Goal: Task Accomplishment & Management: Use online tool/utility

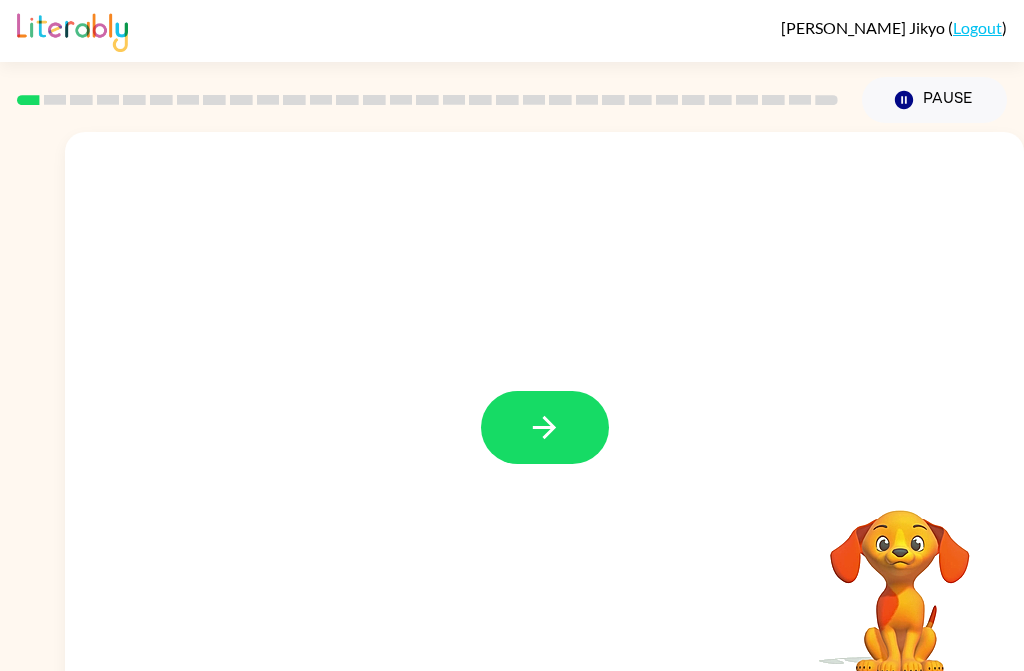
click at [539, 424] on icon "button" at bounding box center [544, 427] width 35 height 35
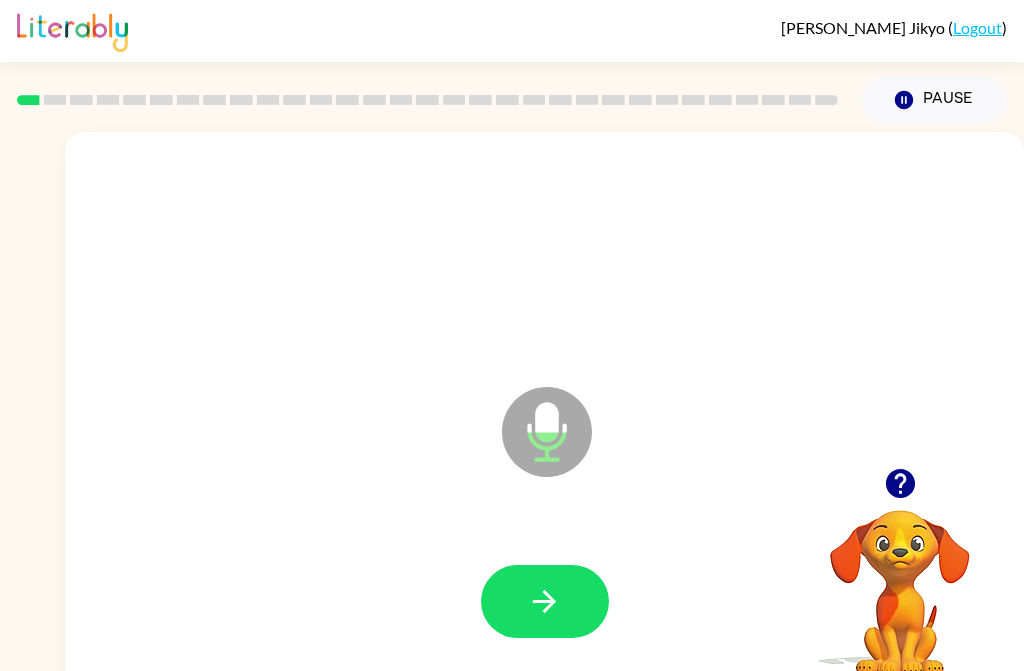
click at [540, 583] on button "button" at bounding box center [545, 601] width 128 height 73
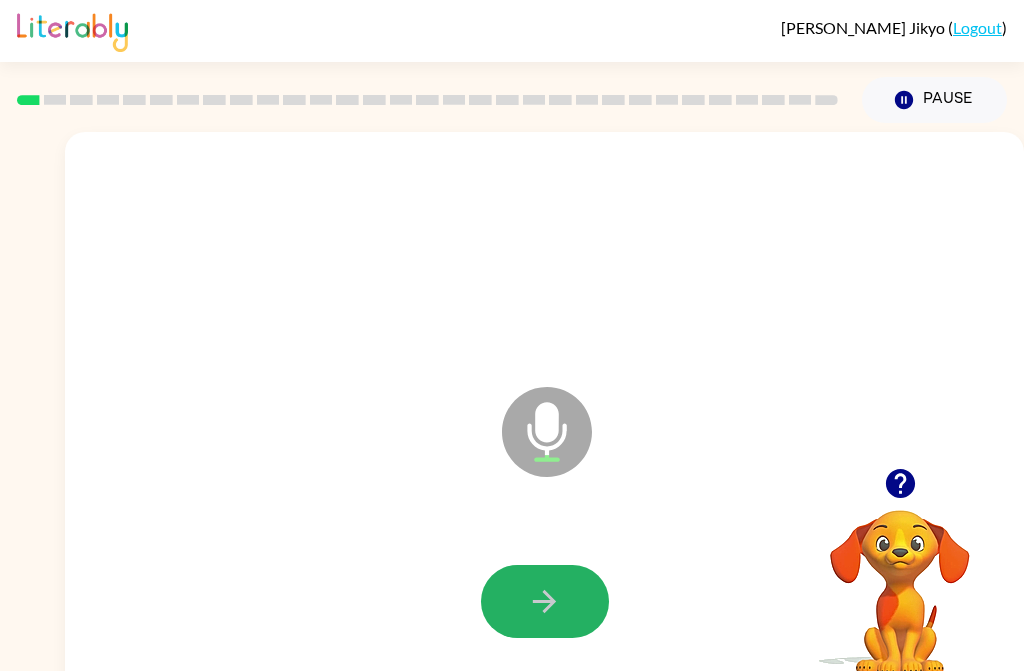
click at [547, 600] on icon "button" at bounding box center [544, 601] width 23 height 23
click at [547, 601] on icon "button" at bounding box center [544, 601] width 23 height 23
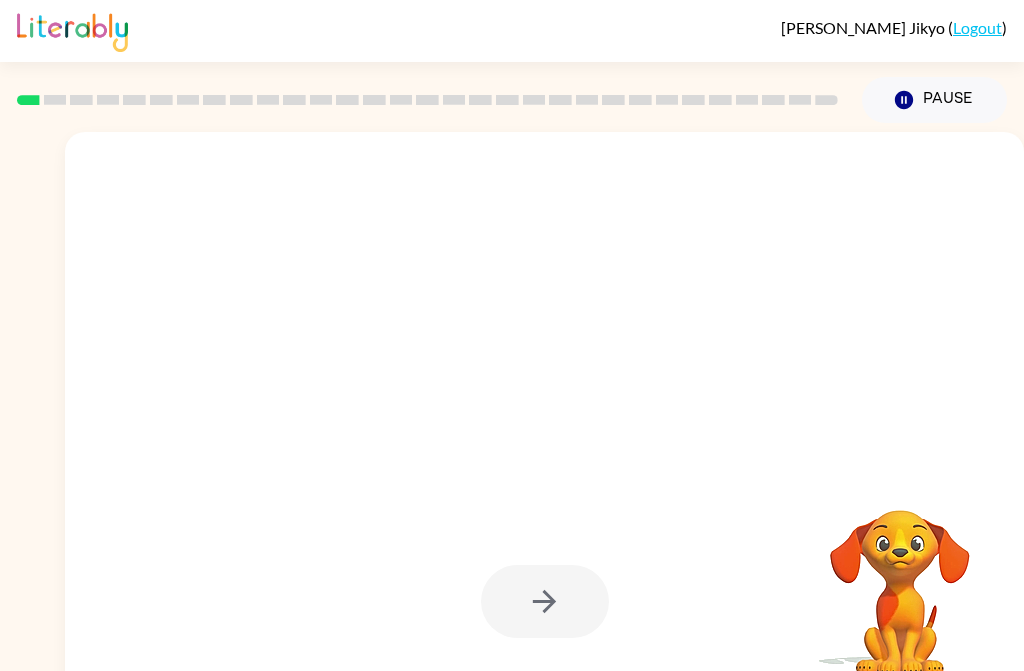
click at [909, 500] on video "Your browser must support playing .mp4 files to use Literably. Please try using…" at bounding box center [900, 579] width 200 height 200
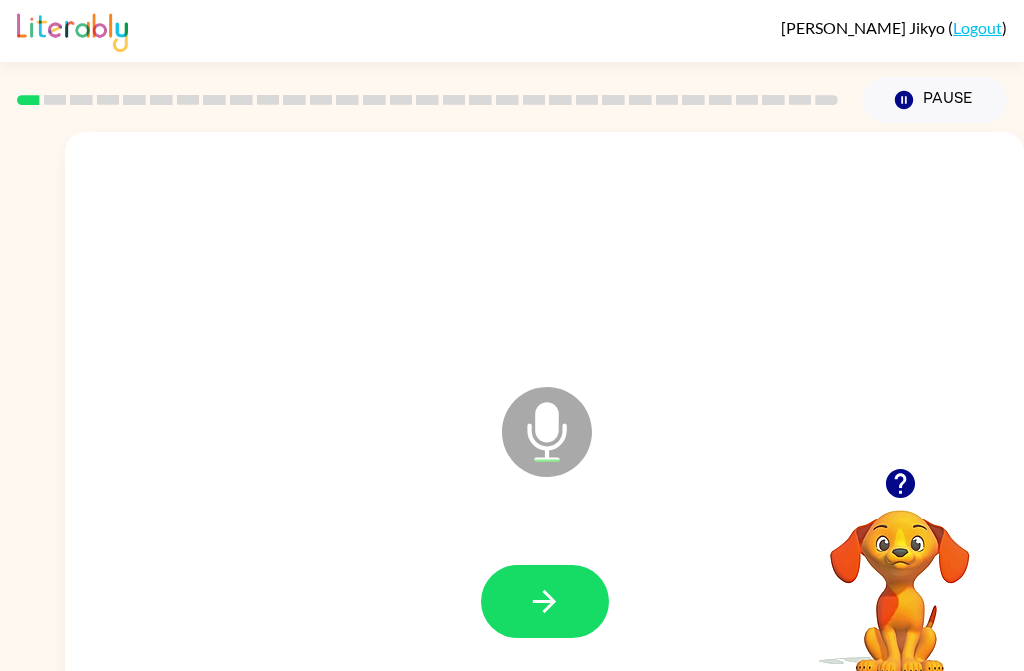
click at [921, 487] on button "button" at bounding box center [900, 483] width 51 height 51
click at [535, 606] on icon "button" at bounding box center [544, 601] width 35 height 35
click at [557, 606] on icon "button" at bounding box center [544, 601] width 35 height 35
click at [516, 597] on button "button" at bounding box center [545, 601] width 128 height 73
click at [549, 610] on icon "button" at bounding box center [544, 601] width 35 height 35
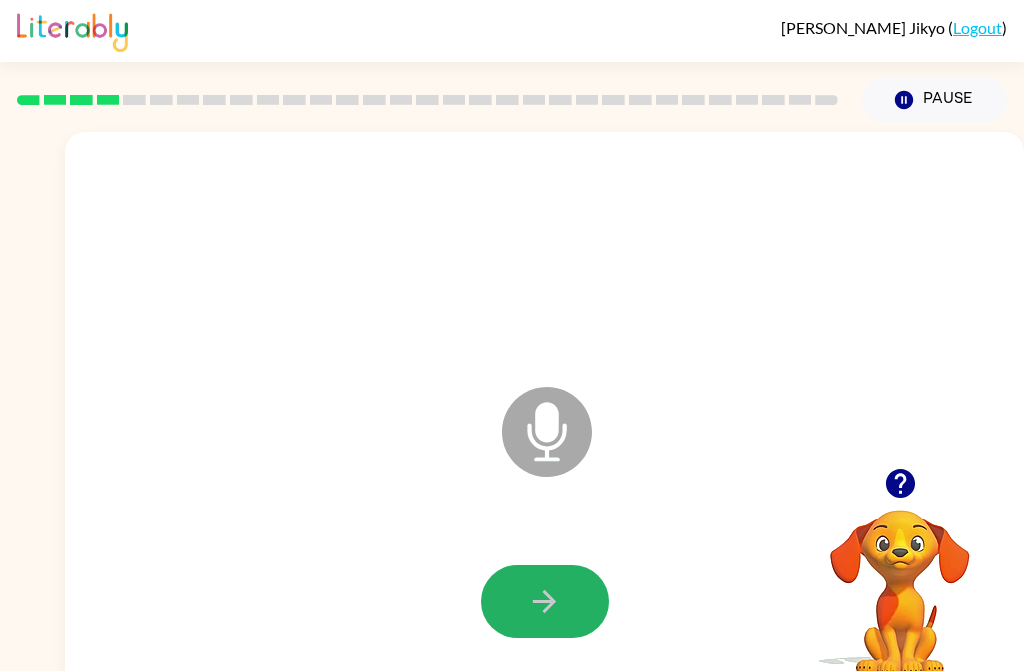
click at [496, 590] on button "button" at bounding box center [545, 601] width 128 height 73
click at [524, 602] on button "button" at bounding box center [545, 601] width 128 height 73
click at [555, 616] on icon "button" at bounding box center [544, 601] width 35 height 35
click at [527, 591] on icon "button" at bounding box center [544, 601] width 35 height 35
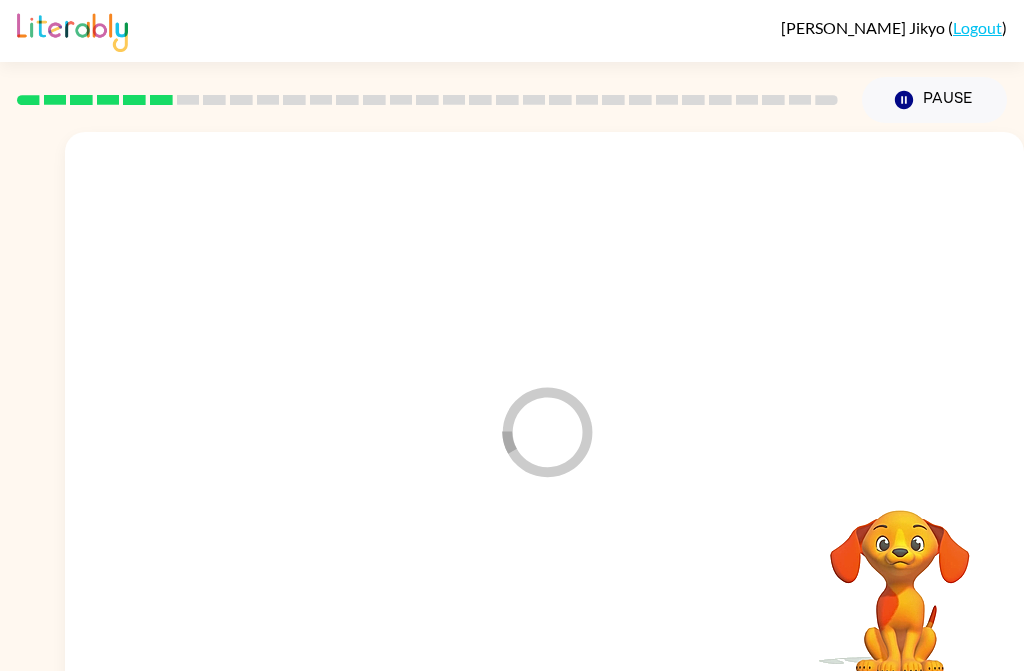
click at [498, 504] on div "Loader Your response is being sent to our graders" at bounding box center [544, 417] width 959 height 571
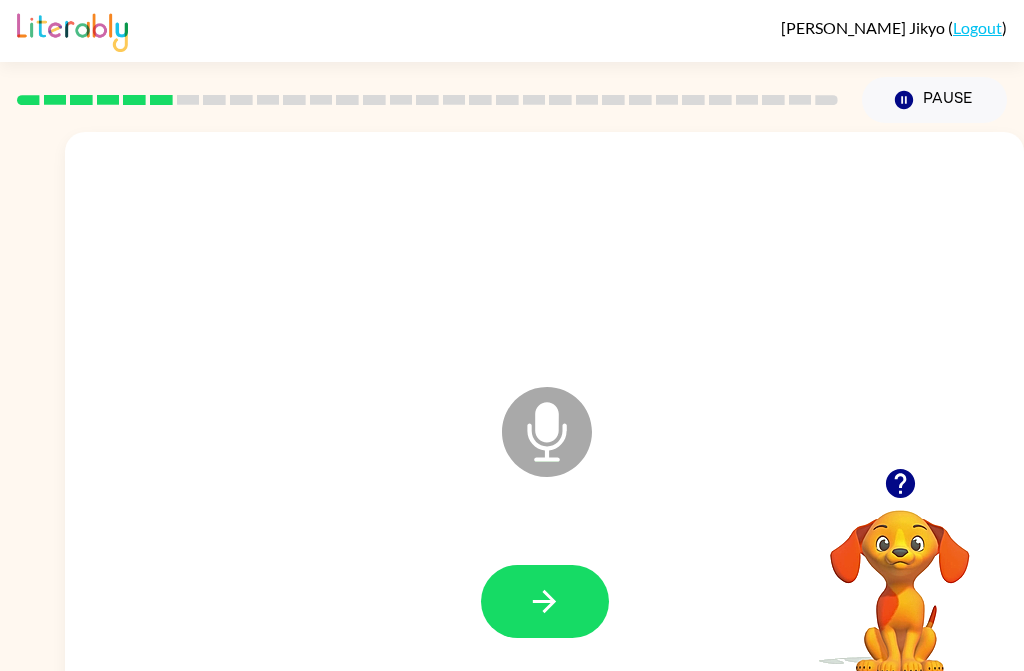
click at [586, 583] on button "button" at bounding box center [545, 601] width 128 height 73
click at [525, 584] on button "button" at bounding box center [545, 601] width 128 height 73
click at [568, 607] on button "button" at bounding box center [545, 601] width 128 height 73
click at [573, 615] on button "button" at bounding box center [545, 601] width 128 height 73
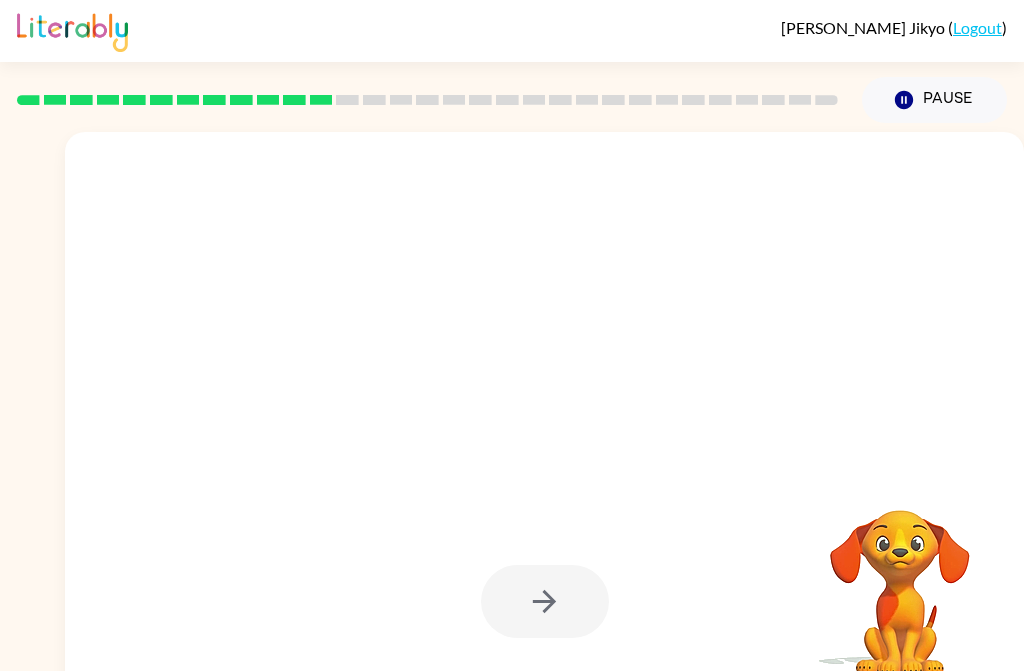
click at [522, 417] on div at bounding box center [496, 382] width 823 height 72
click at [492, 388] on div at bounding box center [496, 382] width 823 height 72
click at [507, 345] on div at bounding box center [544, 417] width 959 height 571
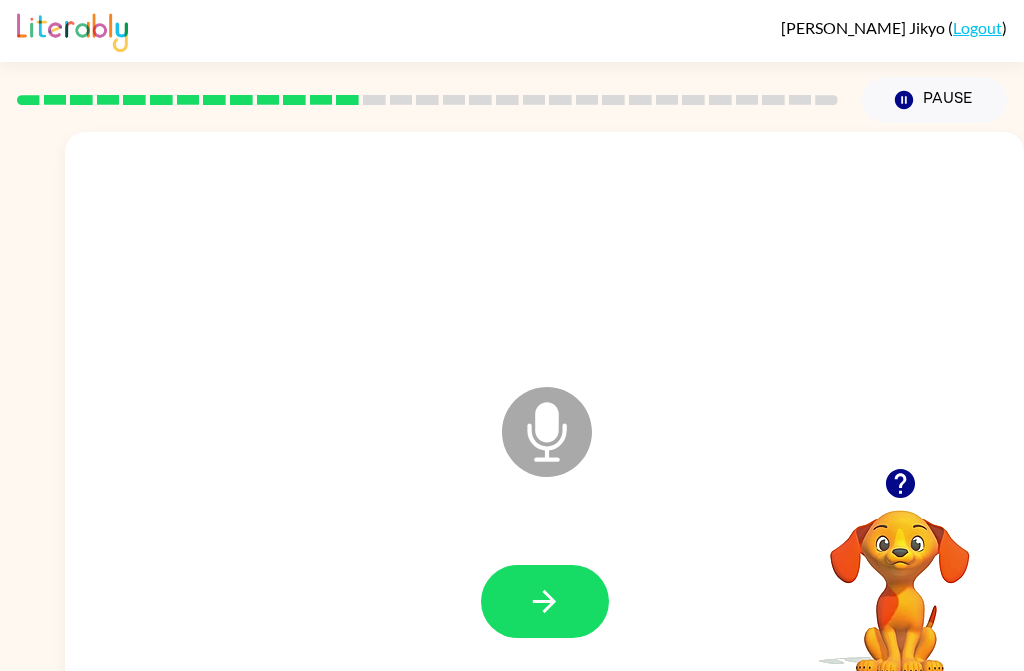
click at [524, 619] on button "button" at bounding box center [545, 601] width 128 height 73
click at [582, 590] on button "button" at bounding box center [545, 601] width 128 height 73
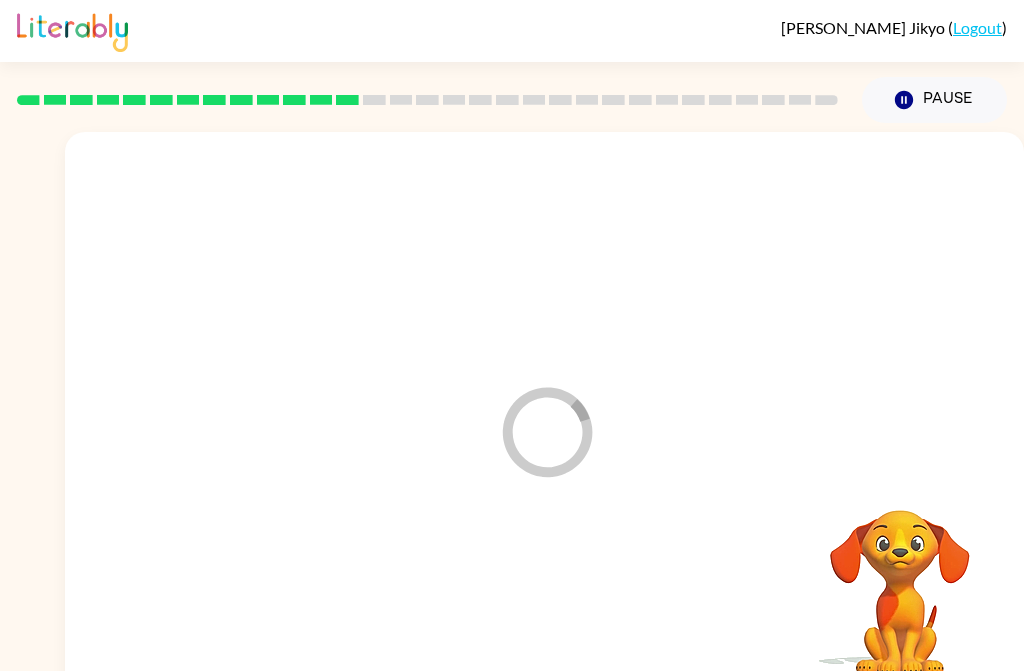
click at [521, 614] on div at bounding box center [544, 602] width 919 height 164
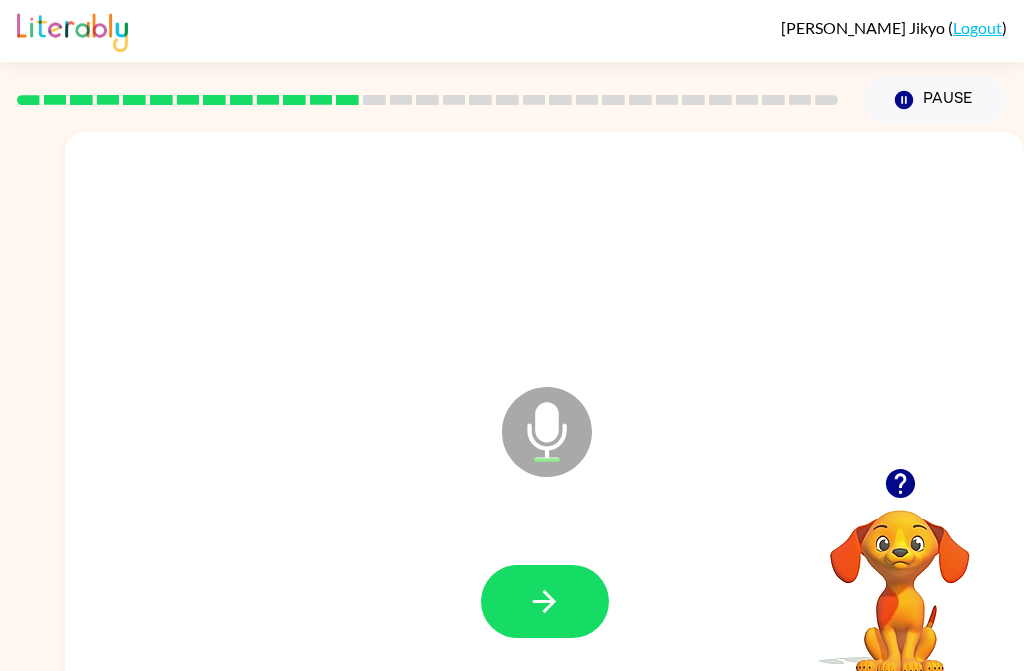
click at [963, 96] on button "Pause Pause" at bounding box center [934, 100] width 145 height 46
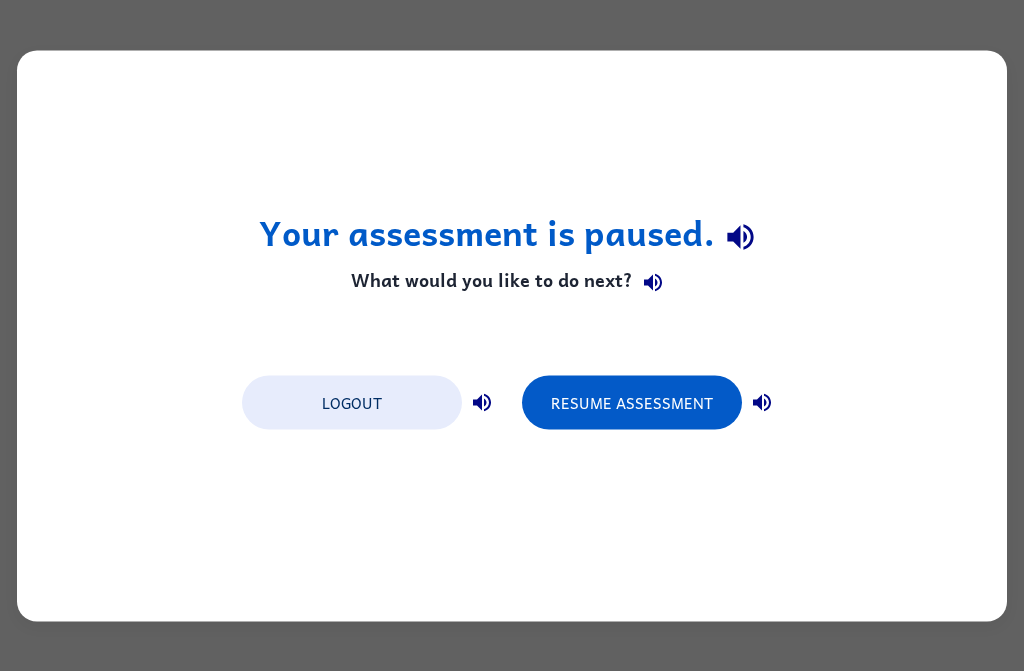
click at [651, 401] on button "Resume Assessment" at bounding box center [632, 402] width 220 height 54
click at [654, 402] on button "Resume Assessment" at bounding box center [632, 402] width 220 height 54
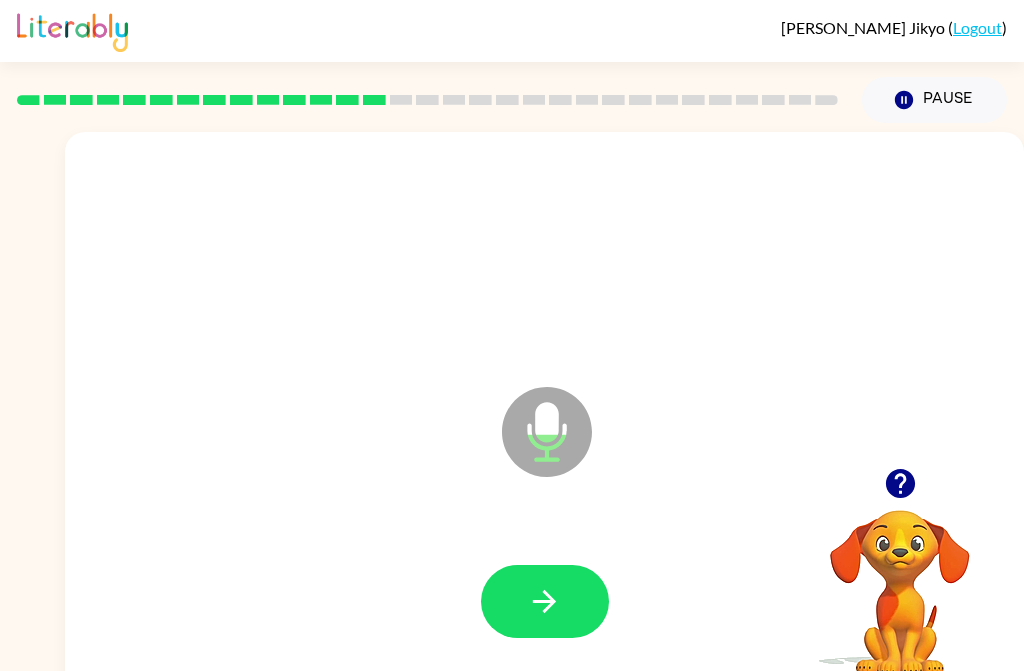
click at [981, 81] on button "Pause Pause" at bounding box center [934, 100] width 145 height 46
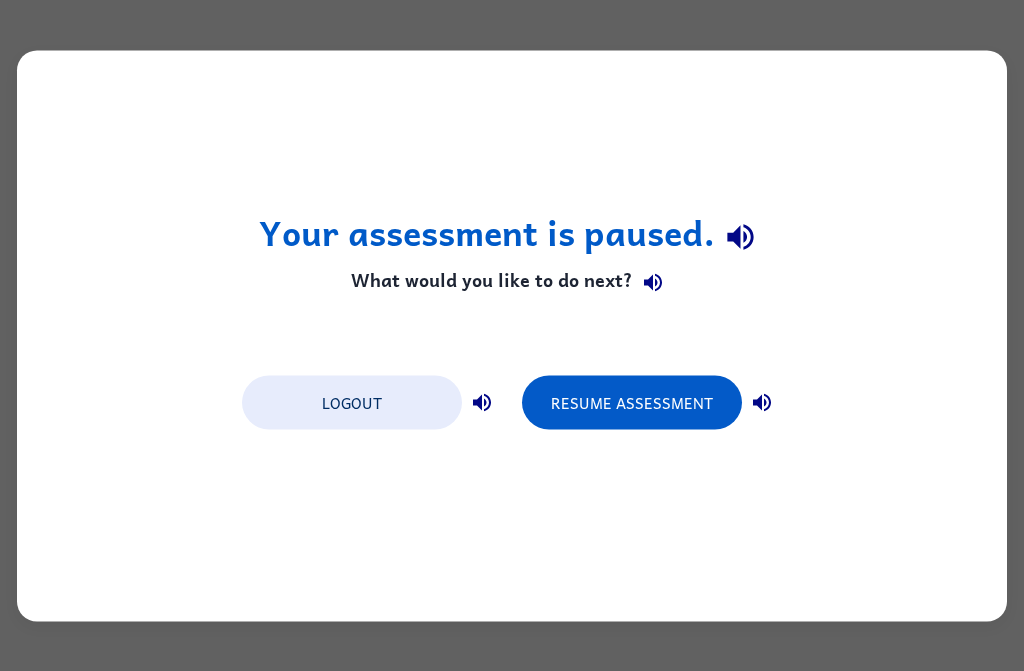
click at [649, 410] on button "Resume Assessment" at bounding box center [632, 402] width 220 height 54
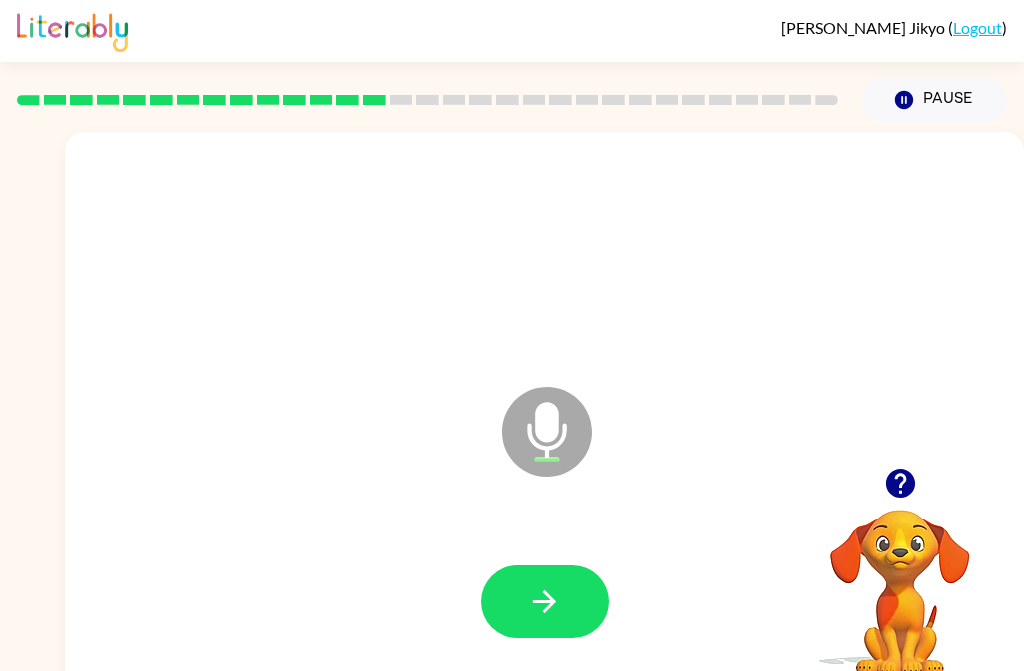
click at [571, 612] on button "button" at bounding box center [545, 601] width 128 height 73
click at [531, 598] on icon "button" at bounding box center [544, 601] width 35 height 35
click at [522, 624] on button "button" at bounding box center [545, 601] width 128 height 73
click at [525, 596] on button "button" at bounding box center [545, 601] width 128 height 73
click at [545, 631] on button "button" at bounding box center [545, 601] width 128 height 73
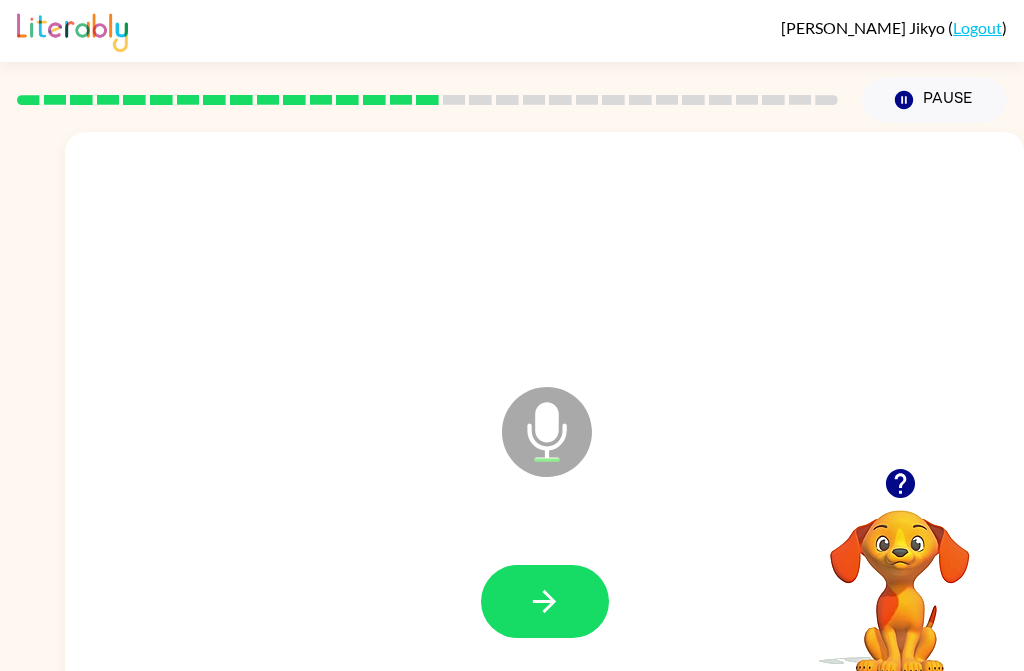
click at [553, 585] on icon "button" at bounding box center [544, 601] width 35 height 35
click at [549, 579] on div at bounding box center [545, 601] width 128 height 73
click at [585, 598] on button "button" at bounding box center [545, 601] width 128 height 73
click at [560, 600] on icon "button" at bounding box center [544, 601] width 35 height 35
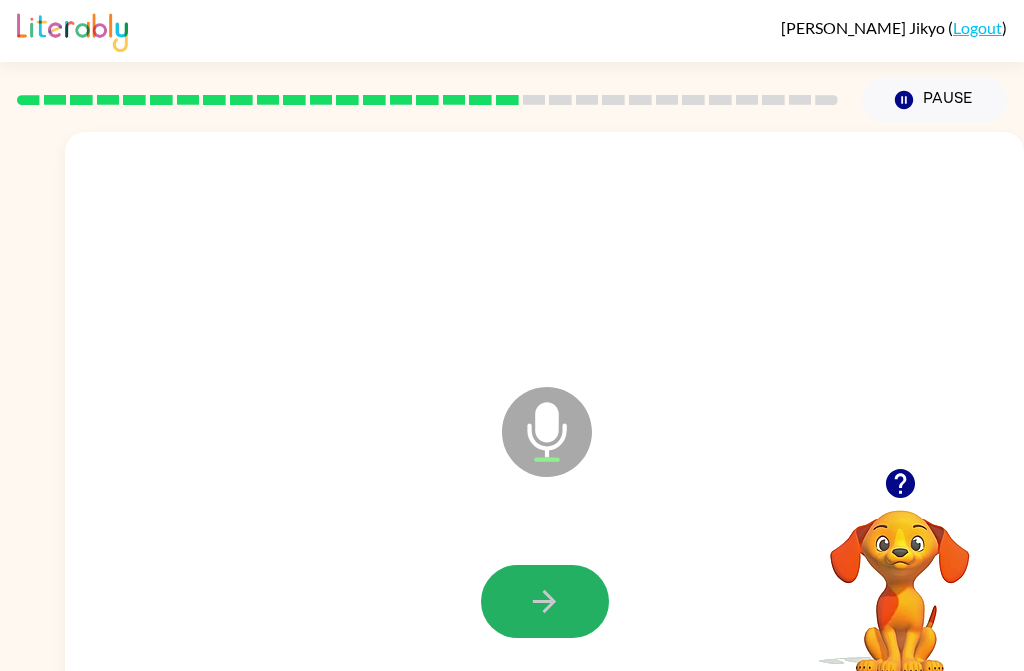
click at [574, 601] on button "button" at bounding box center [545, 601] width 128 height 73
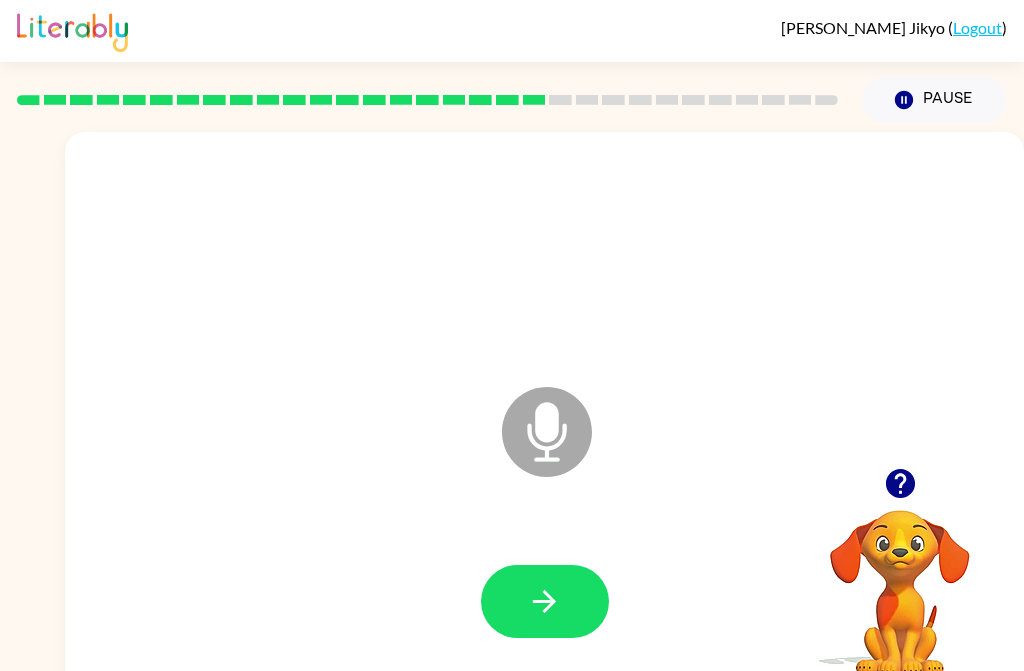
click at [556, 608] on icon "button" at bounding box center [544, 601] width 35 height 35
click at [535, 603] on icon "button" at bounding box center [544, 601] width 35 height 35
click at [527, 608] on icon "button" at bounding box center [544, 601] width 35 height 35
click at [550, 602] on icon "button" at bounding box center [544, 601] width 23 height 23
click at [580, 606] on button "button" at bounding box center [545, 601] width 128 height 73
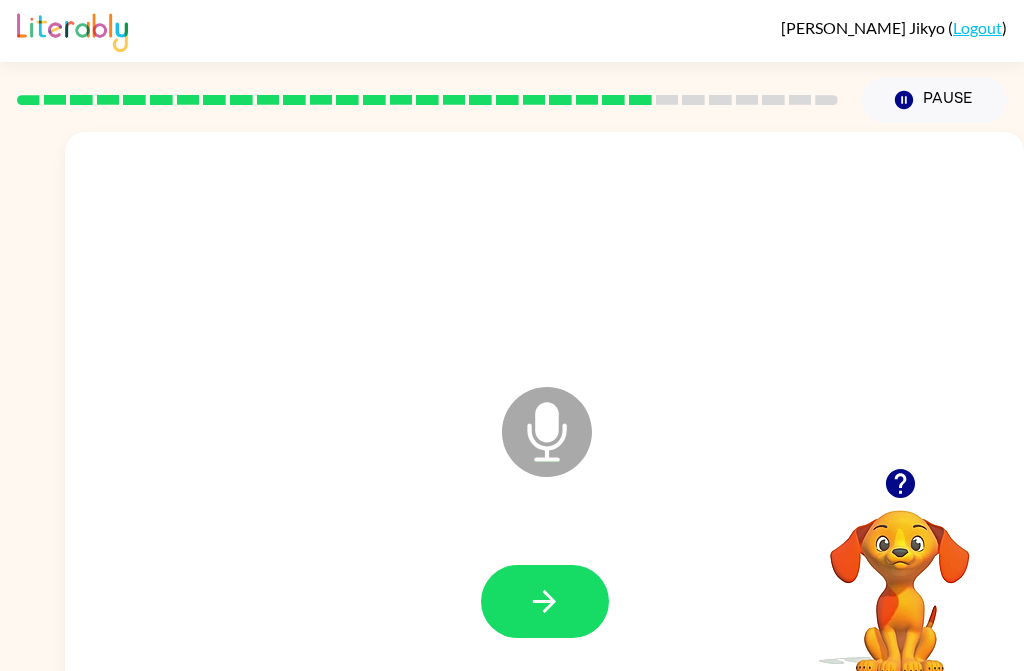
click at [572, 580] on button "button" at bounding box center [545, 601] width 128 height 73
click at [578, 596] on button "button" at bounding box center [545, 601] width 128 height 73
click at [526, 605] on button "button" at bounding box center [545, 601] width 128 height 73
click at [532, 600] on icon "button" at bounding box center [544, 601] width 35 height 35
click at [528, 584] on icon "button" at bounding box center [544, 601] width 35 height 35
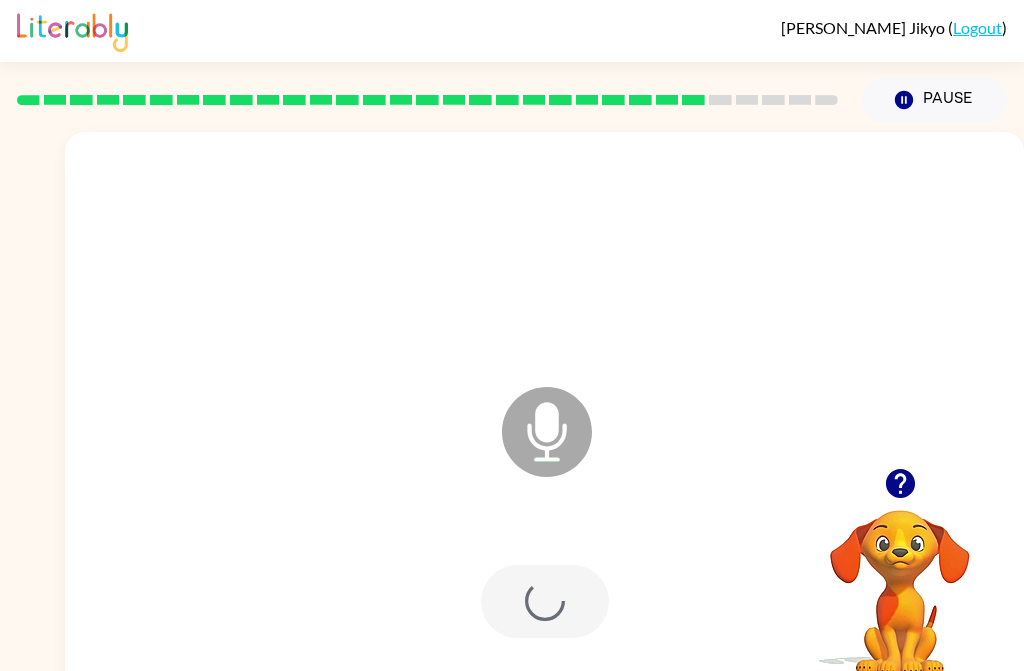
click at [528, 586] on div at bounding box center [545, 601] width 128 height 73
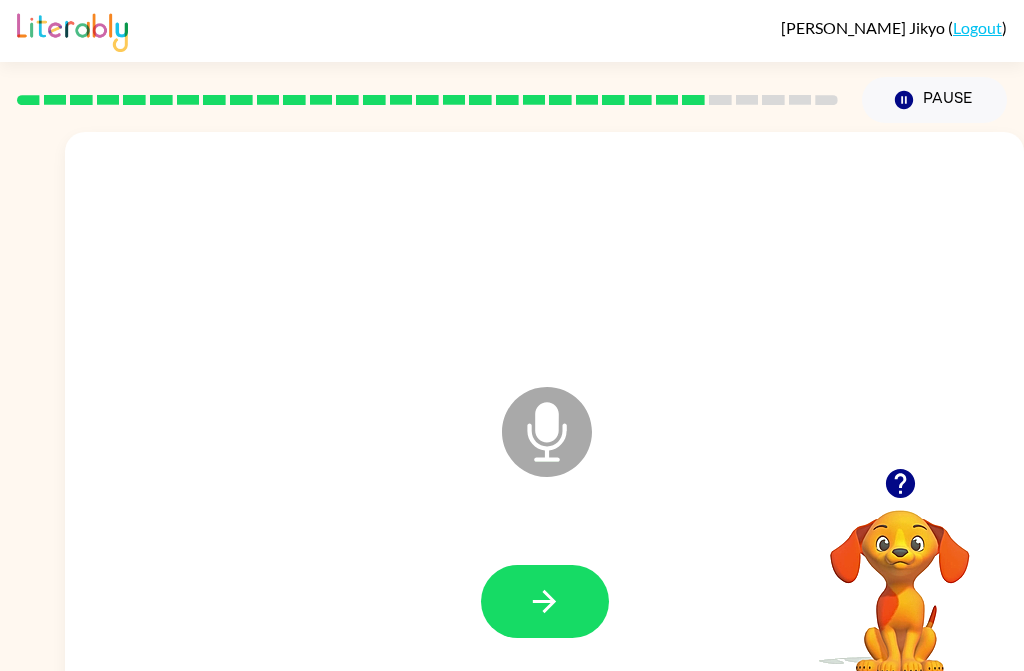
click at [545, 580] on button "button" at bounding box center [545, 601] width 128 height 73
click at [532, 605] on icon "button" at bounding box center [544, 601] width 35 height 35
click at [556, 604] on icon "button" at bounding box center [544, 601] width 35 height 35
click at [567, 606] on button "button" at bounding box center [545, 601] width 128 height 73
click at [572, 590] on button "button" at bounding box center [545, 601] width 128 height 73
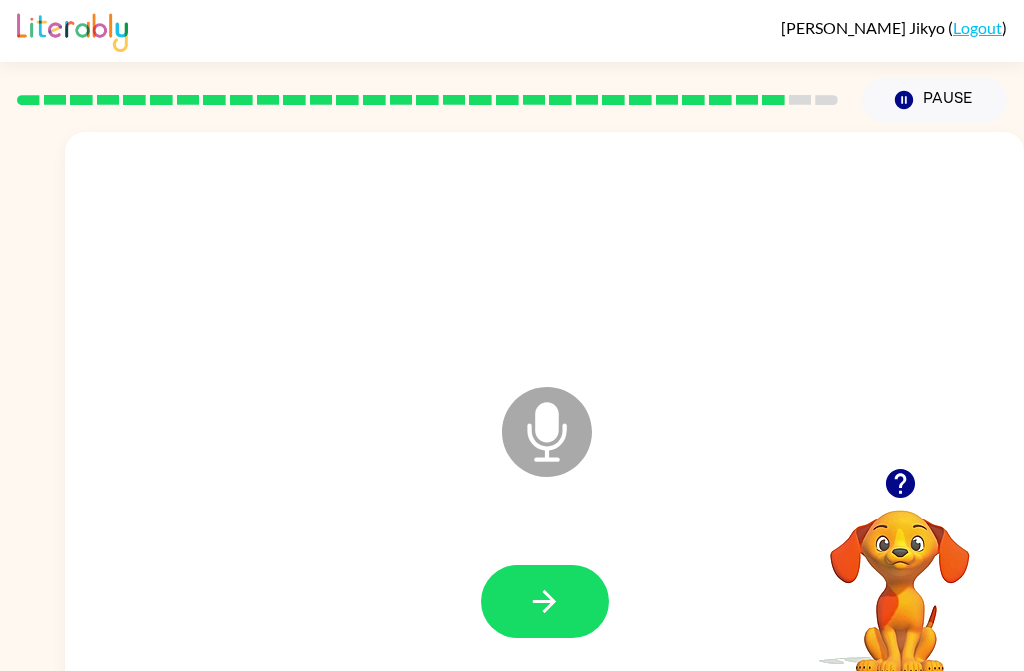
click at [533, 607] on icon "button" at bounding box center [544, 601] width 35 height 35
click at [571, 612] on button "button" at bounding box center [545, 601] width 128 height 73
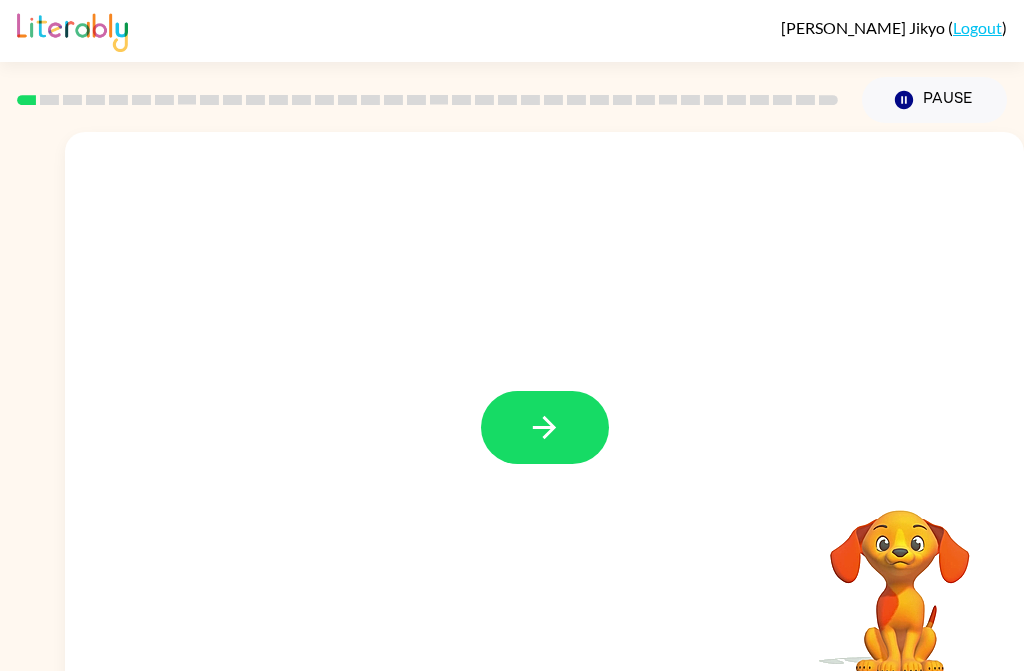
click at [575, 412] on button "button" at bounding box center [545, 427] width 128 height 73
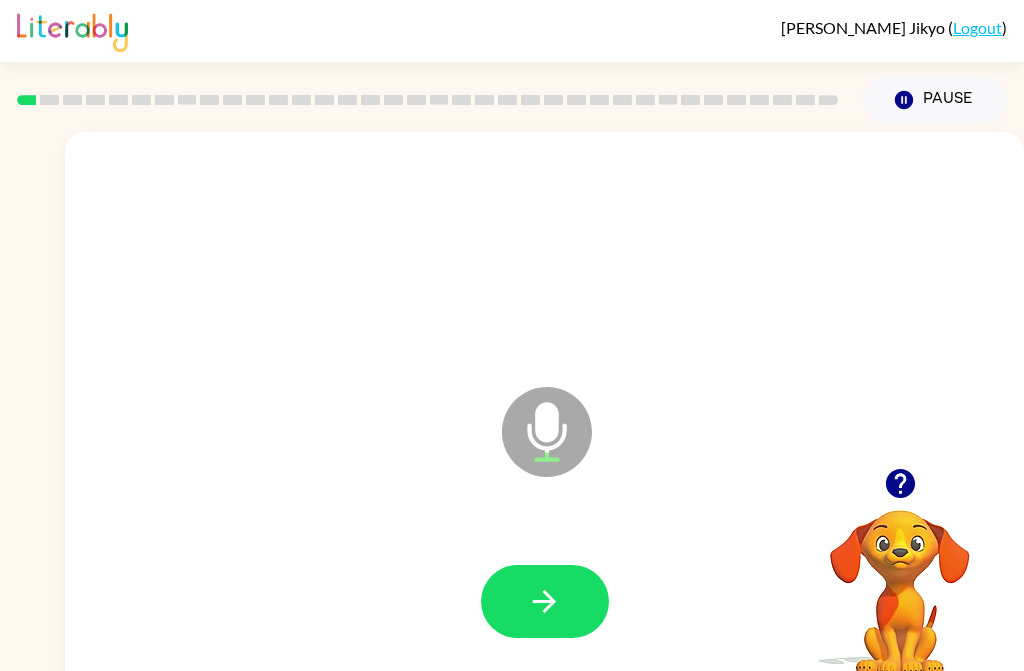
click at [527, 584] on icon "button" at bounding box center [544, 601] width 35 height 35
click at [561, 605] on icon "button" at bounding box center [544, 601] width 35 height 35
click at [550, 609] on icon "button" at bounding box center [544, 601] width 35 height 35
click at [568, 601] on button "button" at bounding box center [545, 601] width 128 height 73
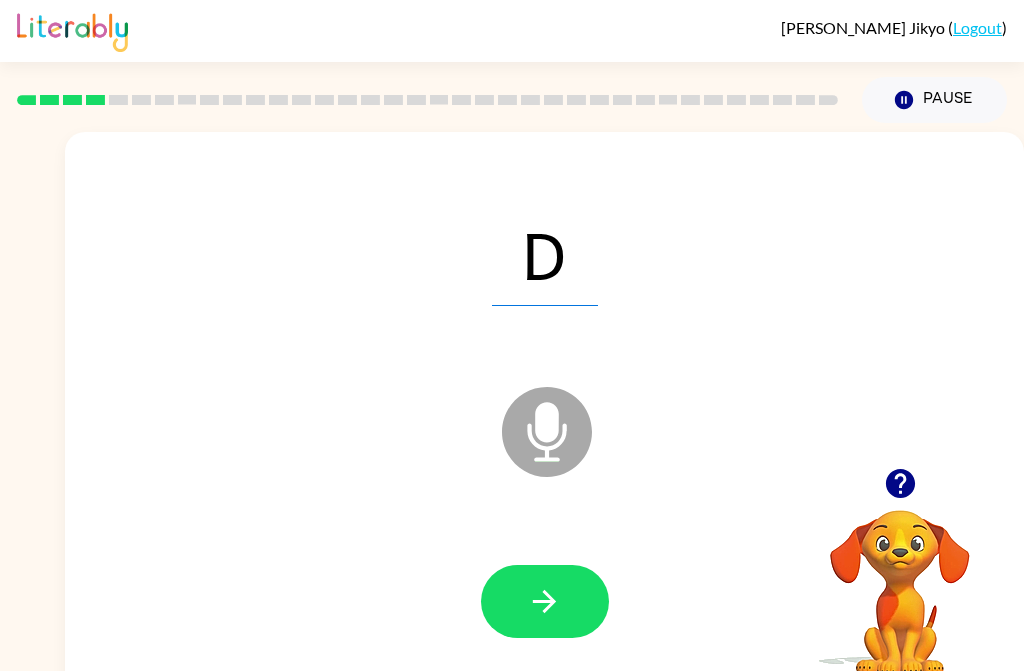
click at [535, 600] on icon "button" at bounding box center [544, 601] width 23 height 23
click at [569, 611] on button "button" at bounding box center [545, 601] width 128 height 73
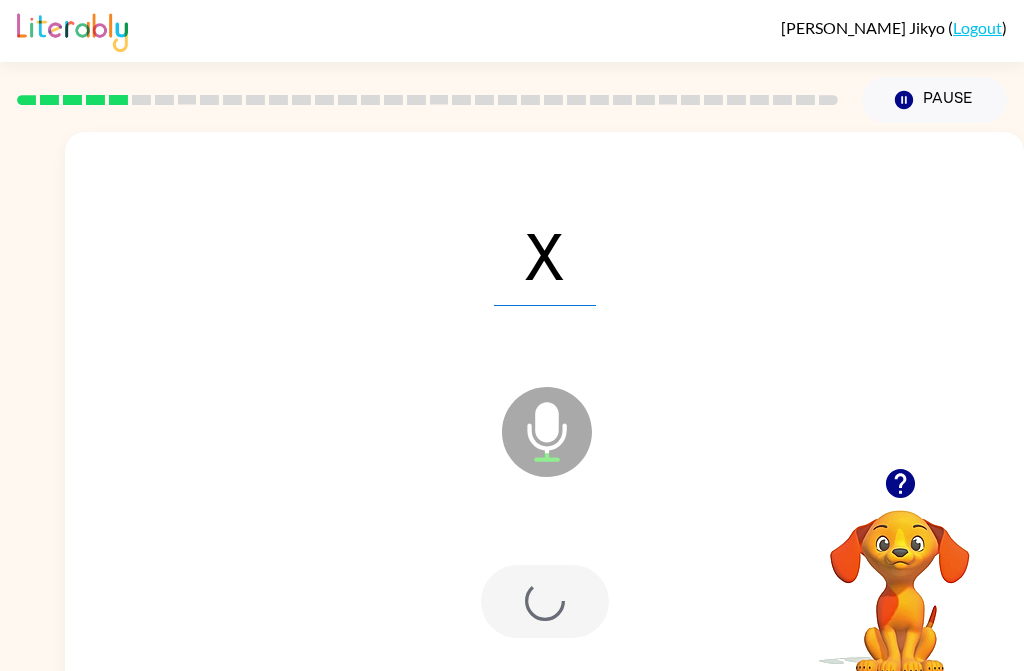
click at [569, 611] on div at bounding box center [545, 601] width 128 height 73
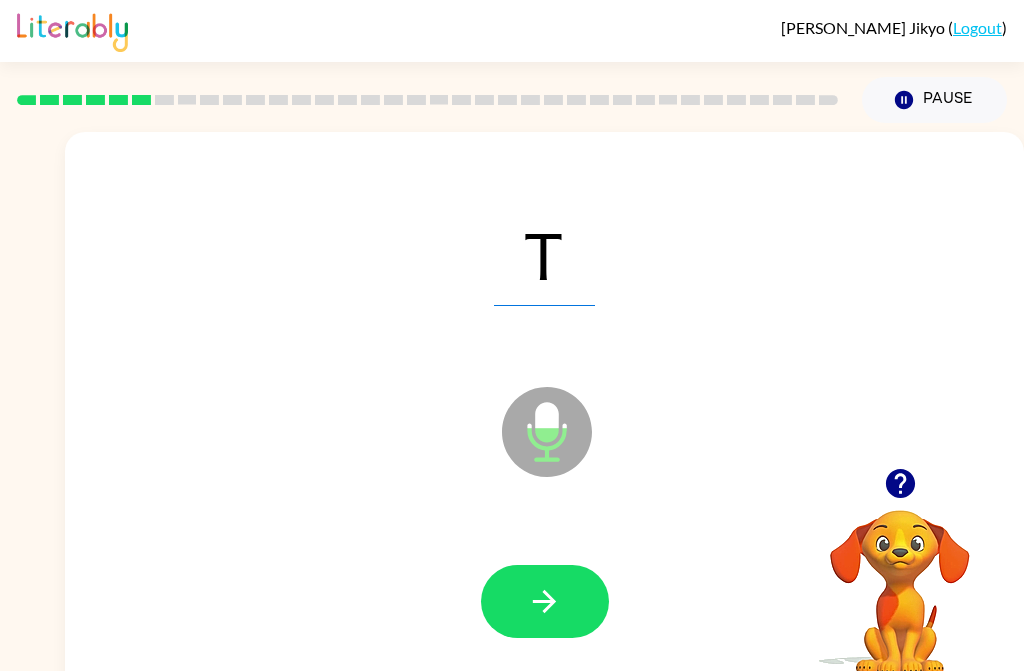
click at [563, 605] on button "button" at bounding box center [545, 601] width 128 height 73
click at [525, 600] on button "button" at bounding box center [545, 601] width 128 height 73
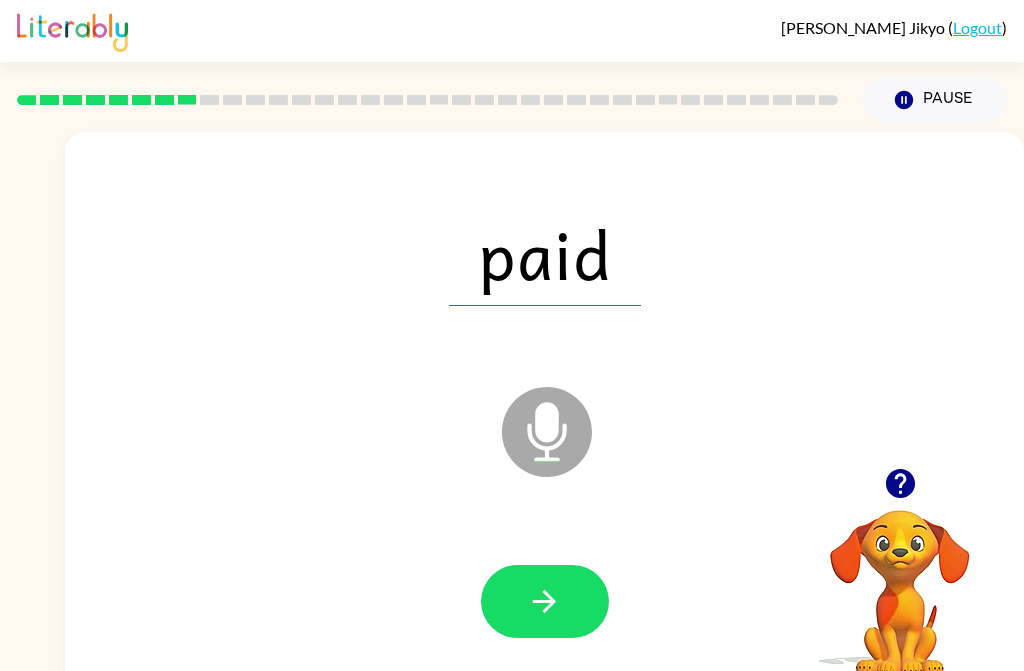
click at [583, 613] on button "button" at bounding box center [545, 601] width 128 height 73
click at [534, 607] on icon "button" at bounding box center [544, 601] width 35 height 35
click at [572, 624] on button "button" at bounding box center [545, 601] width 128 height 73
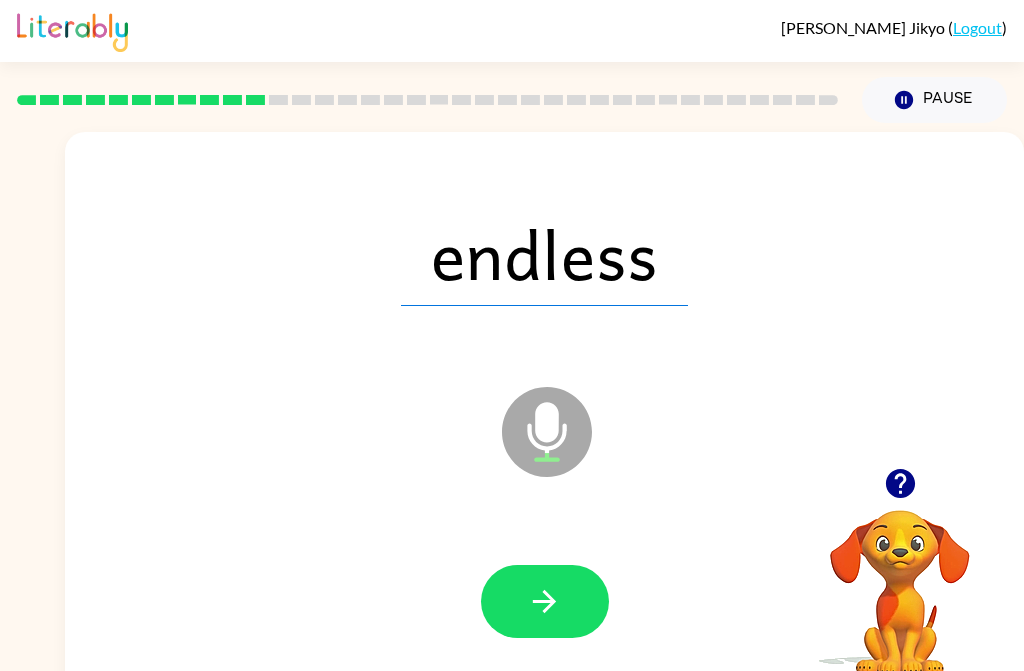
click at [580, 630] on button "button" at bounding box center [545, 601] width 128 height 73
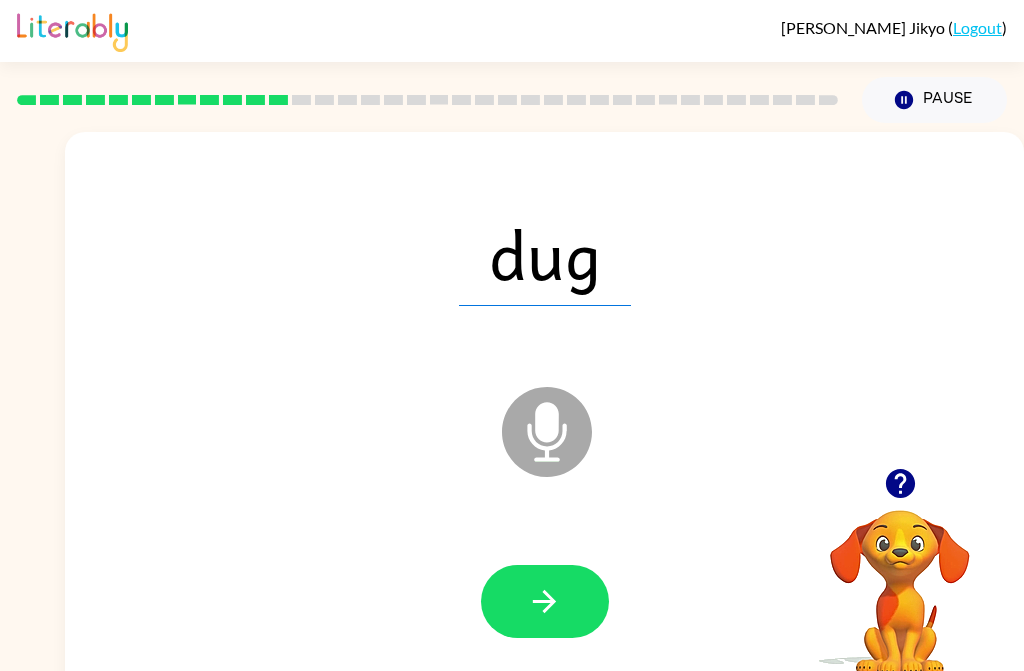
click at [571, 602] on button "button" at bounding box center [545, 601] width 128 height 73
click at [571, 603] on button "button" at bounding box center [545, 601] width 128 height 73
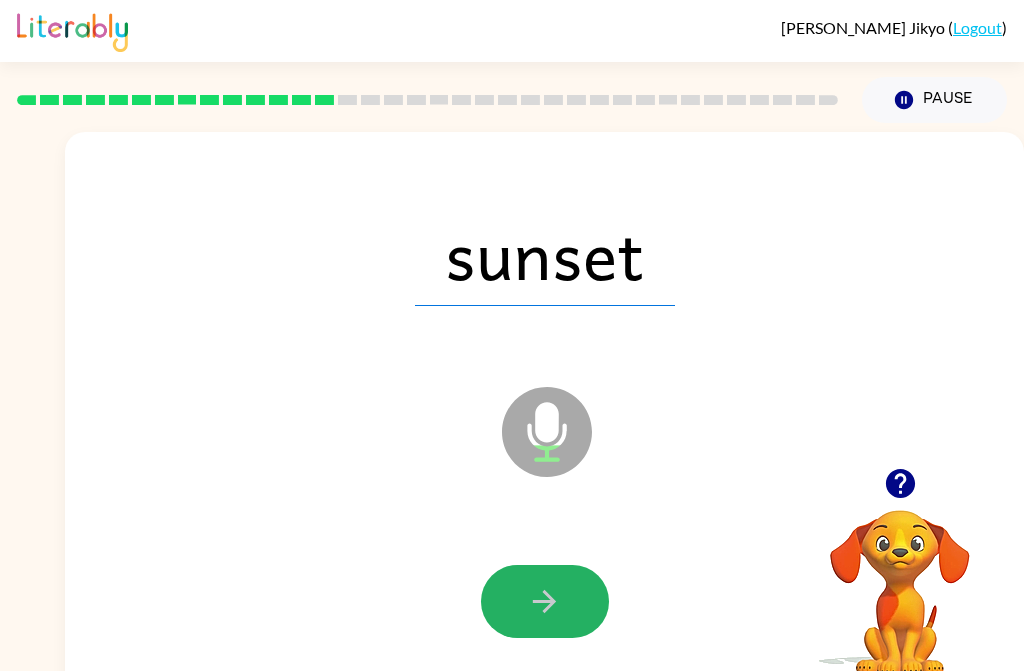
click at [565, 593] on button "button" at bounding box center [545, 601] width 128 height 73
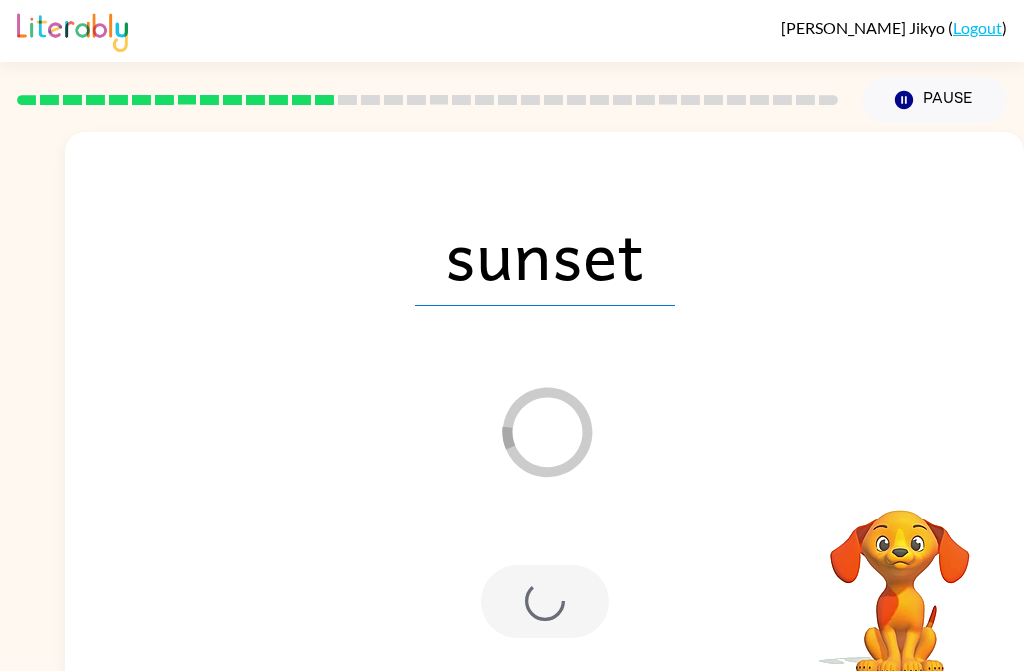
click at [571, 595] on div at bounding box center [545, 601] width 128 height 73
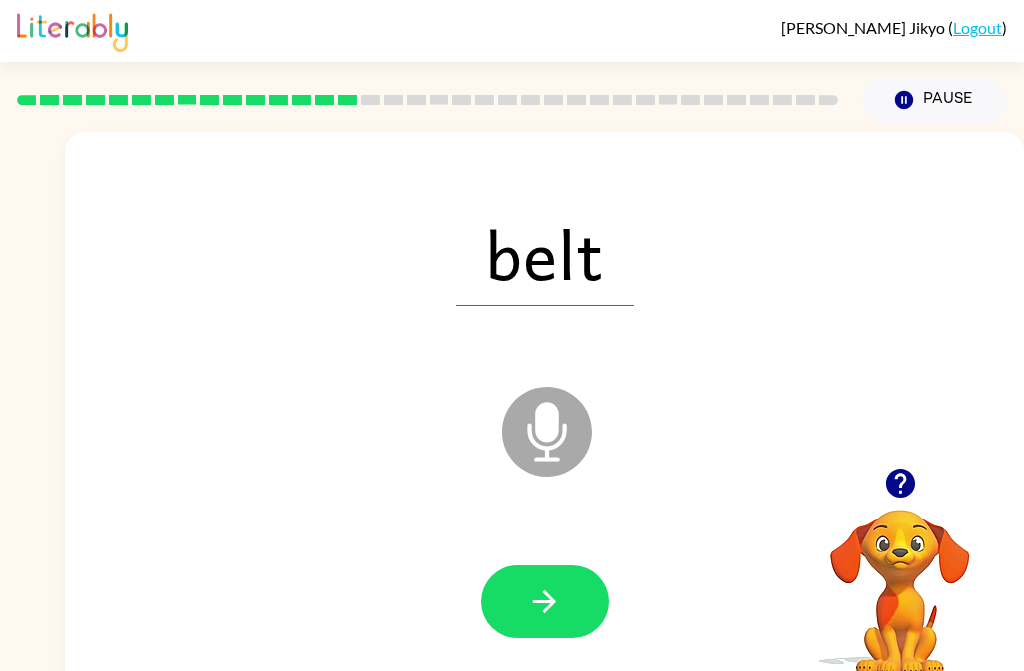
click at [572, 607] on button "button" at bounding box center [545, 601] width 128 height 73
click at [573, 607] on div at bounding box center [545, 601] width 128 height 73
click at [569, 614] on button "button" at bounding box center [545, 601] width 128 height 73
click at [576, 608] on button "button" at bounding box center [545, 601] width 128 height 73
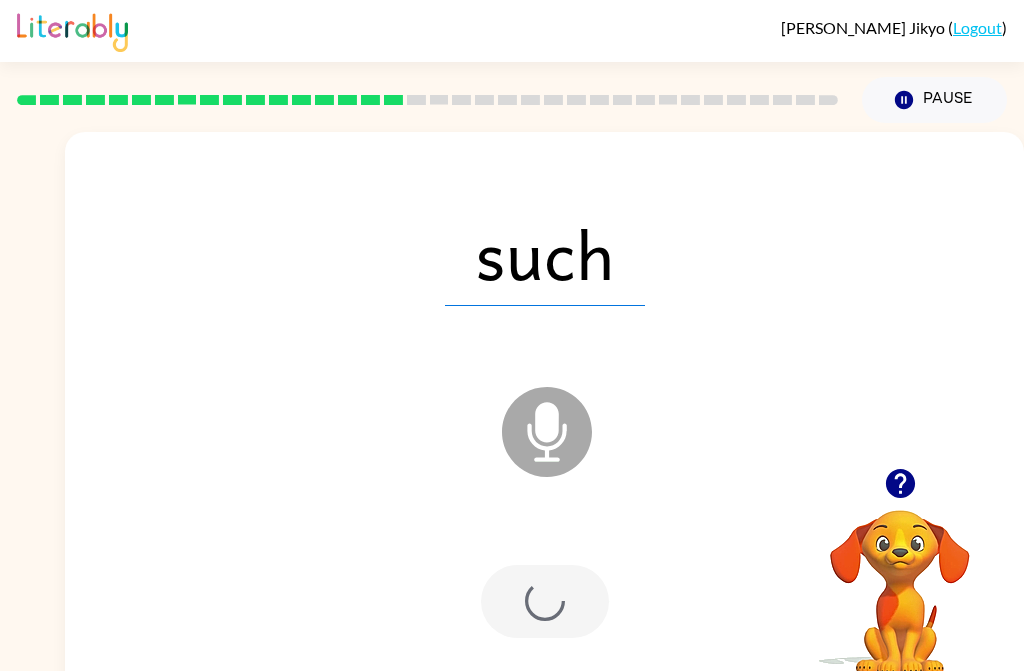
click at [575, 610] on div at bounding box center [545, 601] width 128 height 73
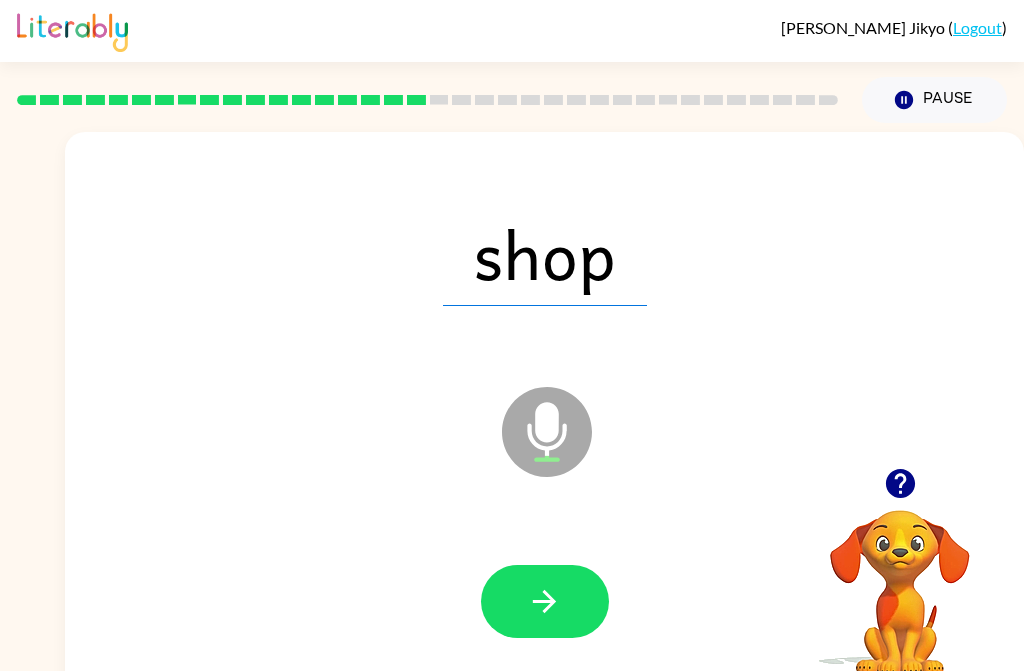
click at [567, 605] on button "button" at bounding box center [545, 601] width 128 height 73
click at [575, 614] on button "button" at bounding box center [545, 601] width 128 height 73
click at [841, 96] on div at bounding box center [427, 100] width 845 height 70
click at [833, 94] on div at bounding box center [427, 100] width 845 height 70
click at [581, 612] on button "button" at bounding box center [545, 601] width 128 height 73
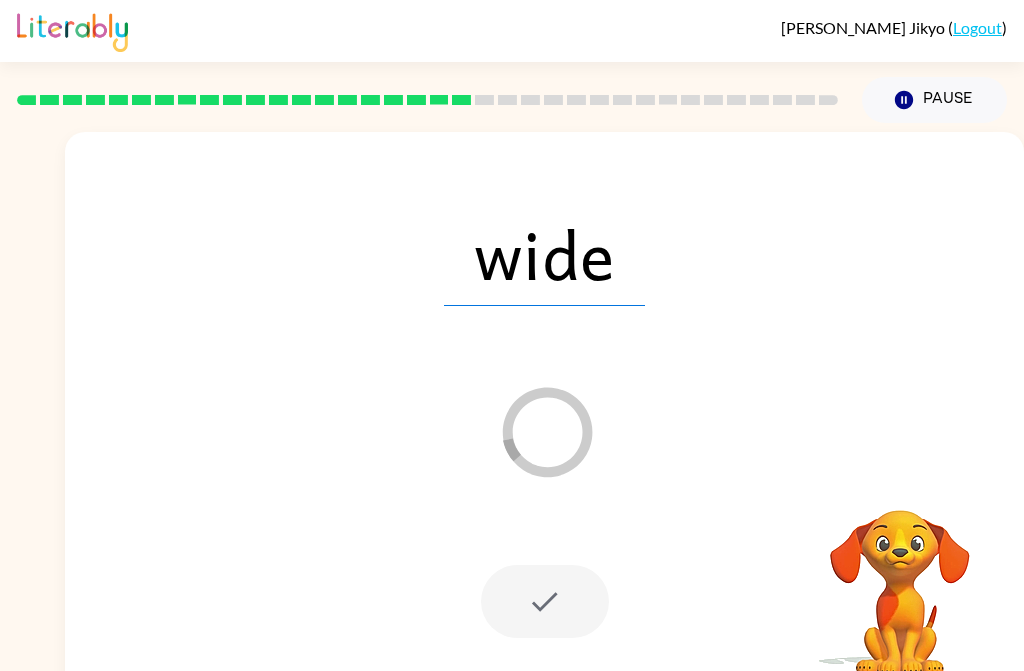
click at [508, 103] on rect at bounding box center [507, 100] width 19 height 10
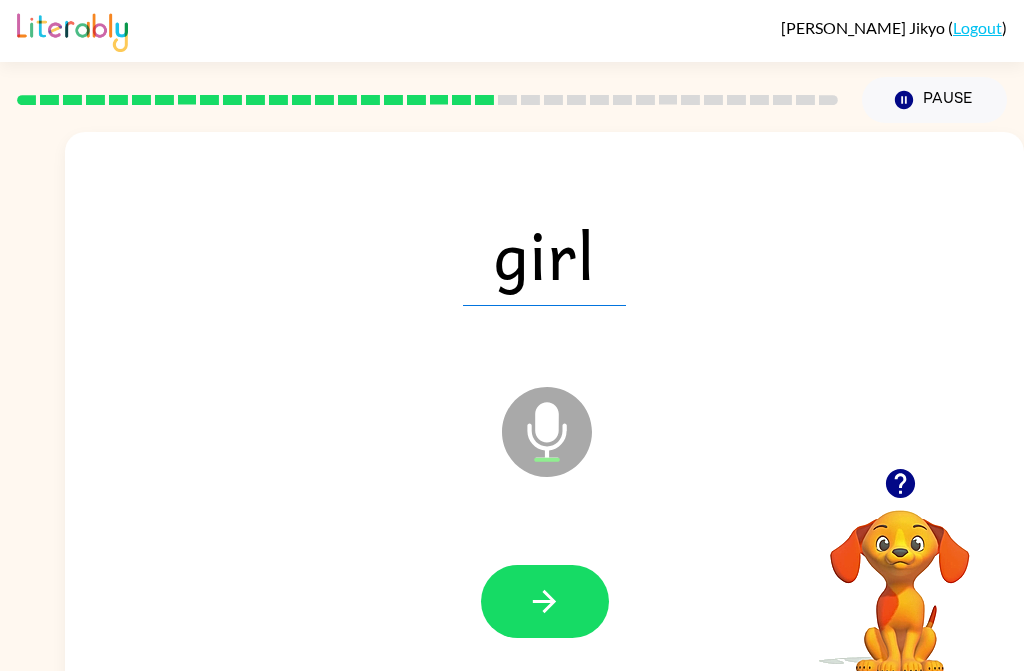
click at [573, 628] on button "button" at bounding box center [545, 601] width 128 height 73
click at [571, 624] on div at bounding box center [545, 601] width 128 height 73
click at [568, 612] on button "button" at bounding box center [545, 601] width 128 height 73
click at [570, 598] on button "button" at bounding box center [545, 601] width 128 height 73
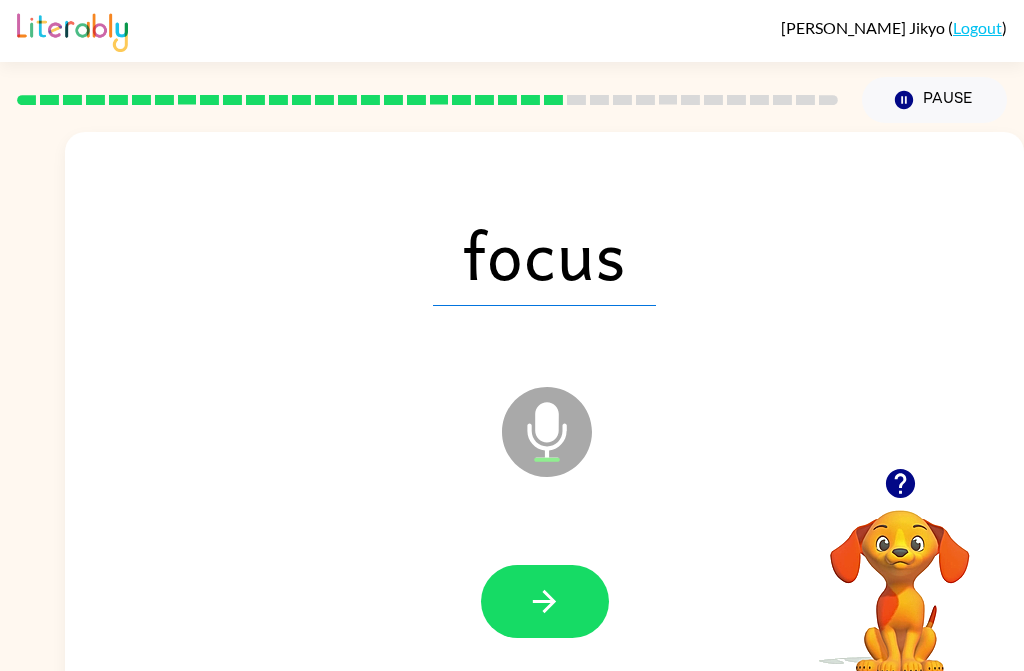
click at [567, 612] on button "button" at bounding box center [545, 601] width 128 height 73
click at [574, 620] on button "button" at bounding box center [545, 601] width 128 height 73
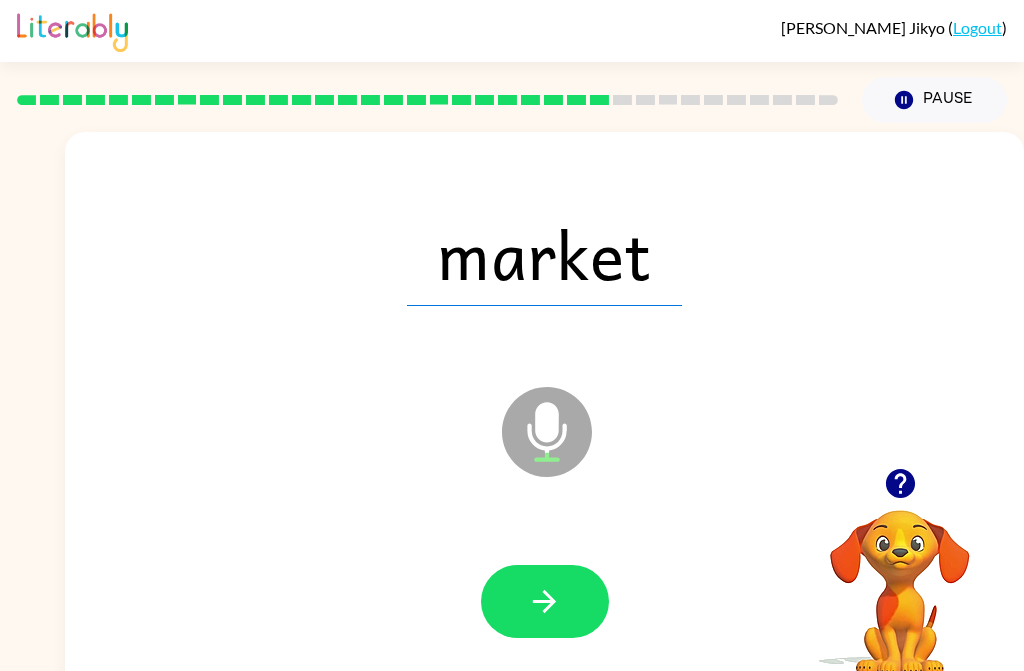
click at [569, 592] on button "button" at bounding box center [545, 601] width 128 height 73
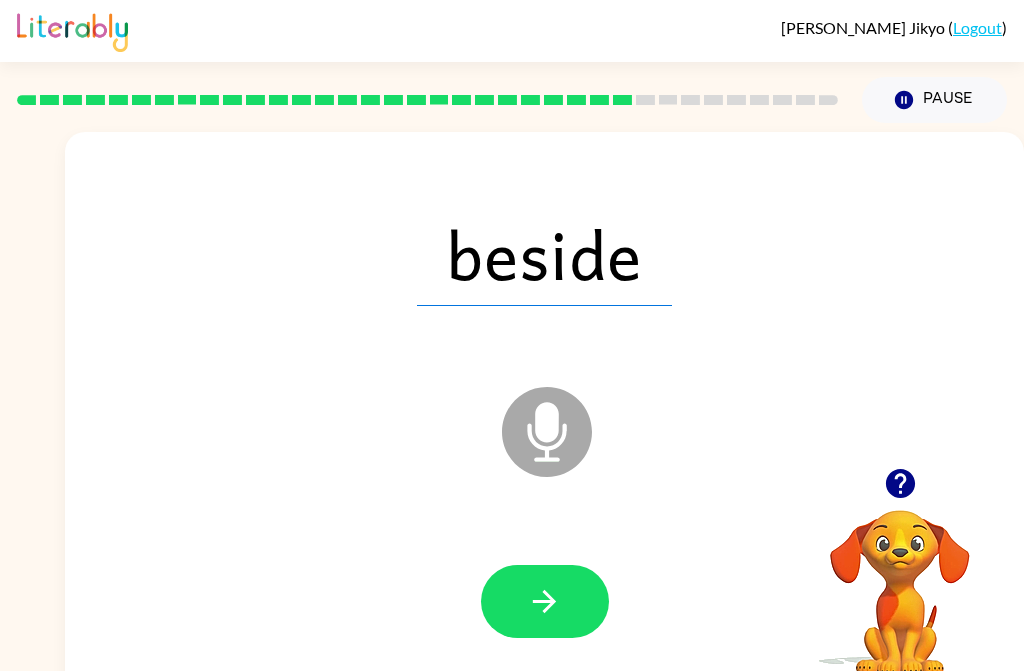
click at [571, 573] on button "button" at bounding box center [545, 601] width 128 height 73
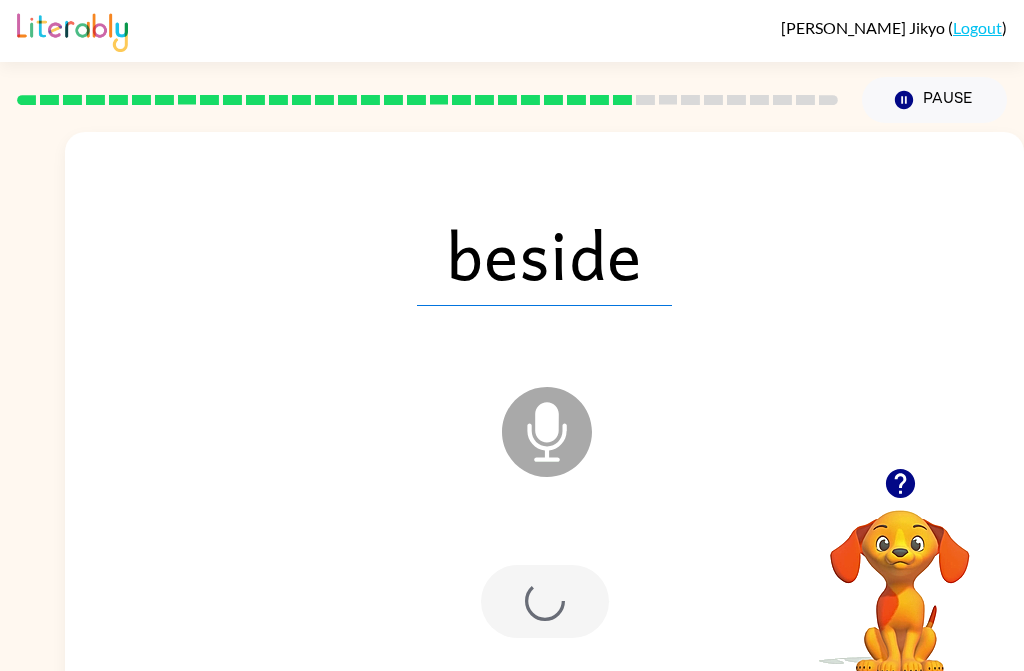
click at [572, 614] on div at bounding box center [545, 601] width 128 height 73
click at [567, 609] on div at bounding box center [545, 601] width 128 height 73
click at [567, 611] on div at bounding box center [545, 601] width 128 height 73
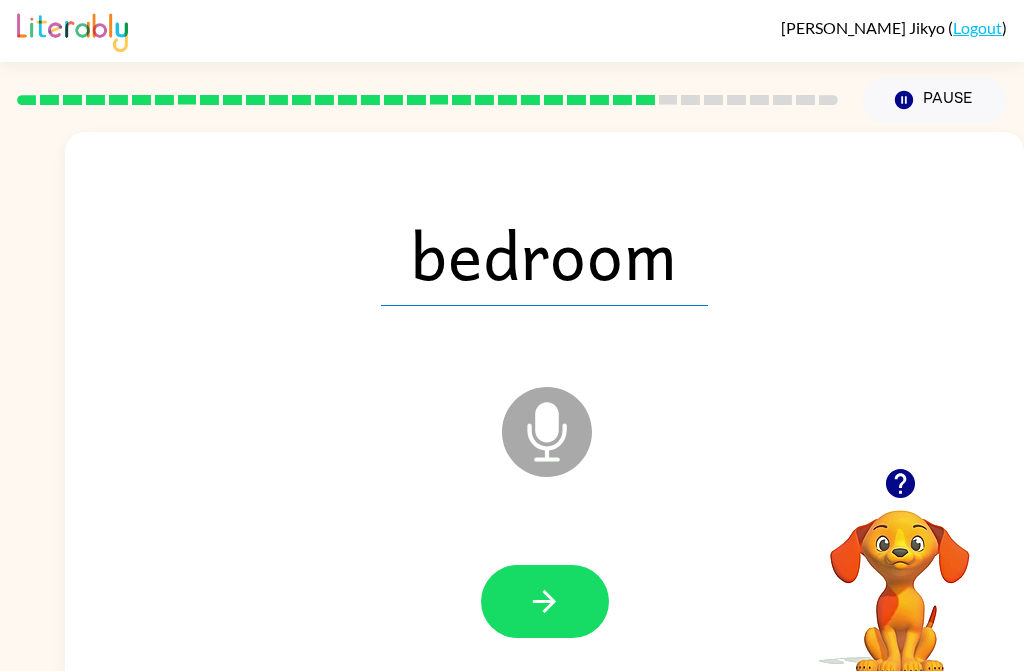
click at [569, 610] on button "button" at bounding box center [545, 601] width 128 height 73
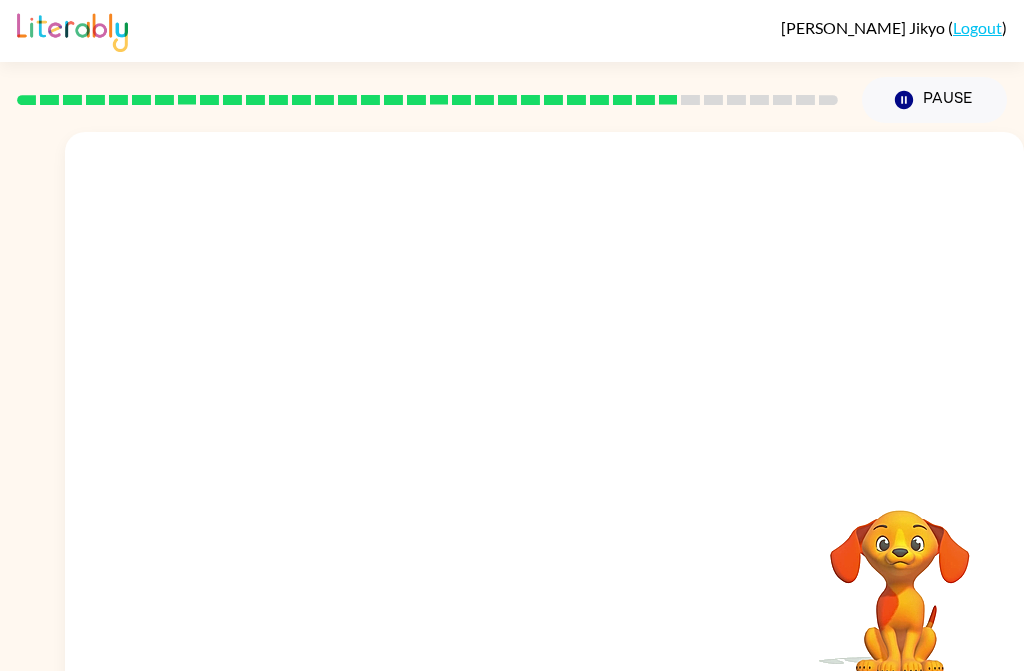
click at [920, 528] on video "Your browser must support playing .mp4 files to use Literably. Please try using…" at bounding box center [900, 579] width 200 height 200
click at [728, 517] on div at bounding box center [544, 417] width 959 height 571
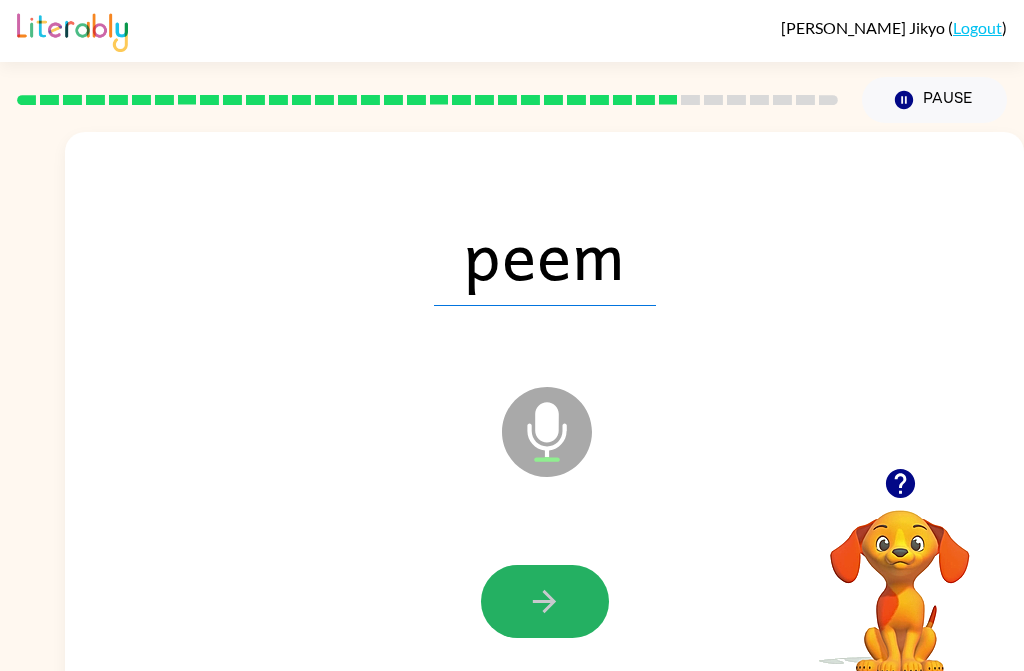
click at [568, 600] on button "button" at bounding box center [545, 601] width 128 height 73
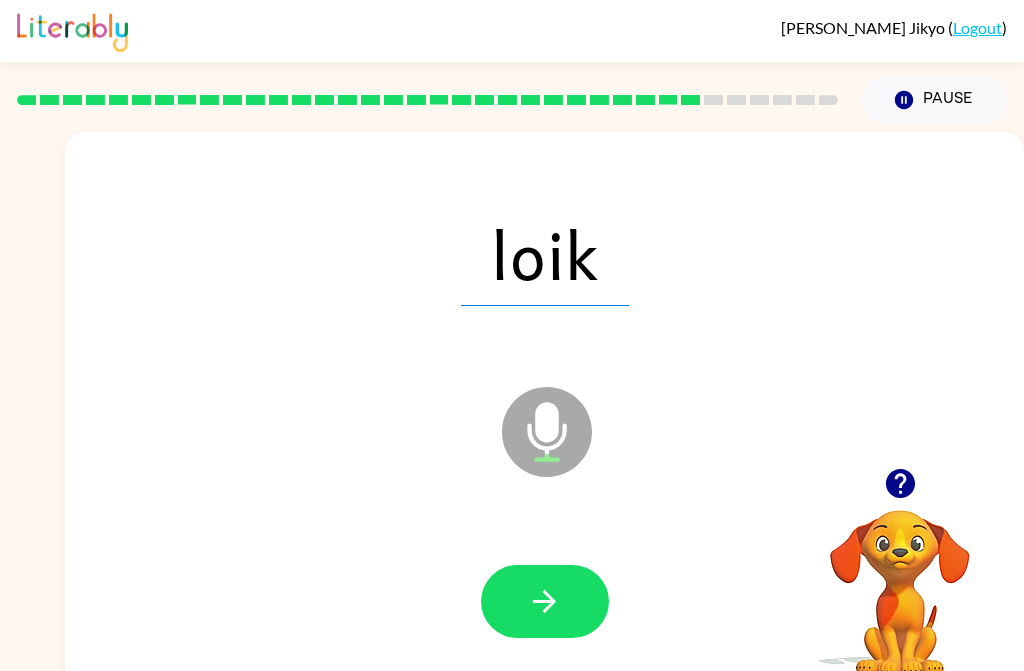
click at [571, 615] on button "button" at bounding box center [545, 601] width 128 height 73
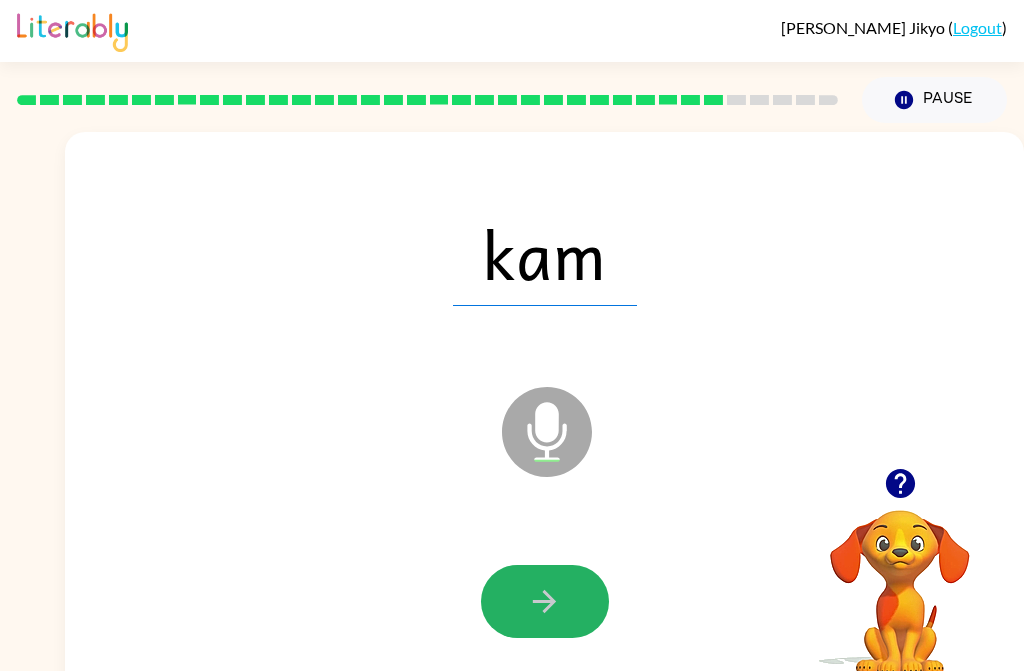
click at [576, 611] on button "button" at bounding box center [545, 601] width 128 height 73
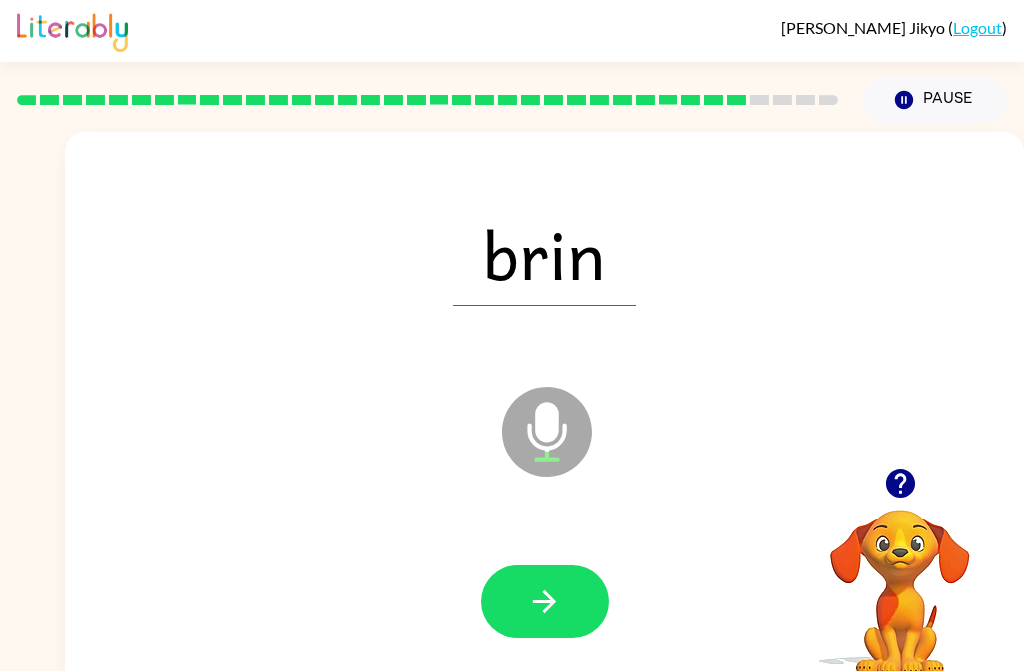
click at [537, 605] on icon "button" at bounding box center [544, 601] width 35 height 35
click at [571, 604] on button "button" at bounding box center [545, 601] width 128 height 73
click at [576, 608] on button "button" at bounding box center [545, 601] width 128 height 73
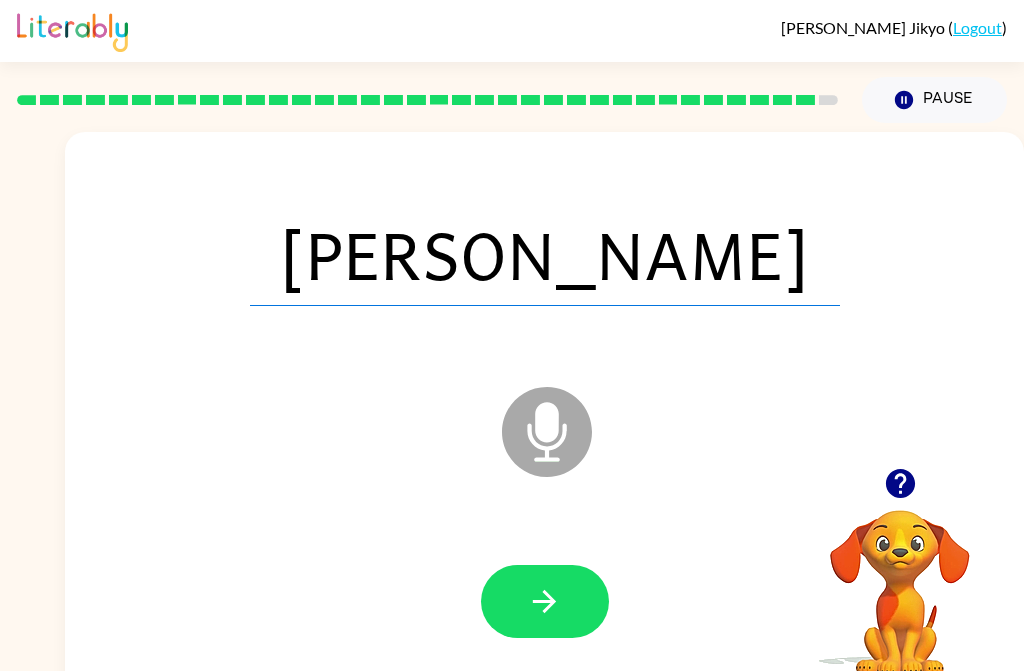
click at [570, 602] on button "button" at bounding box center [545, 601] width 128 height 73
